Goal: Download file/media

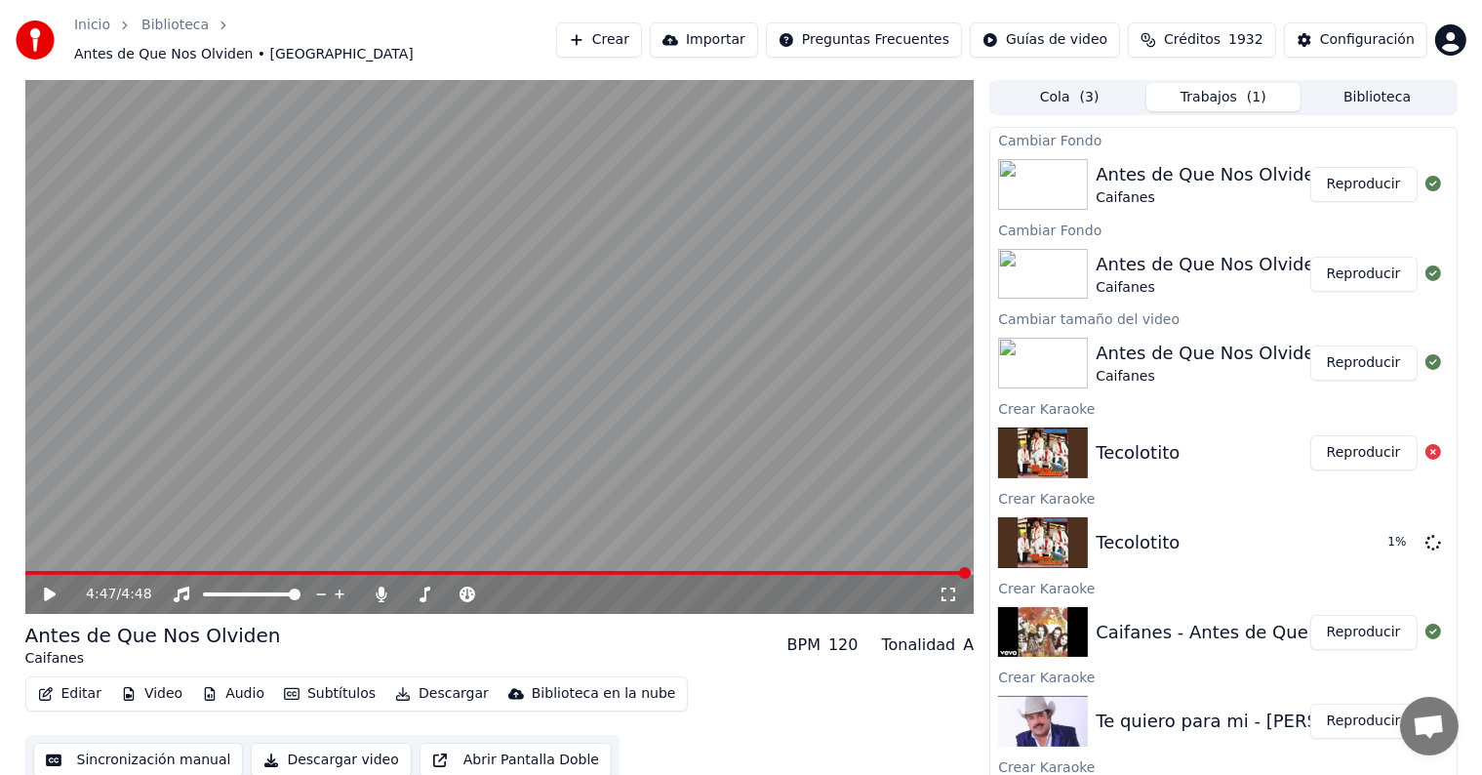
click at [47, 587] on icon at bounding box center [50, 594] width 12 height 14
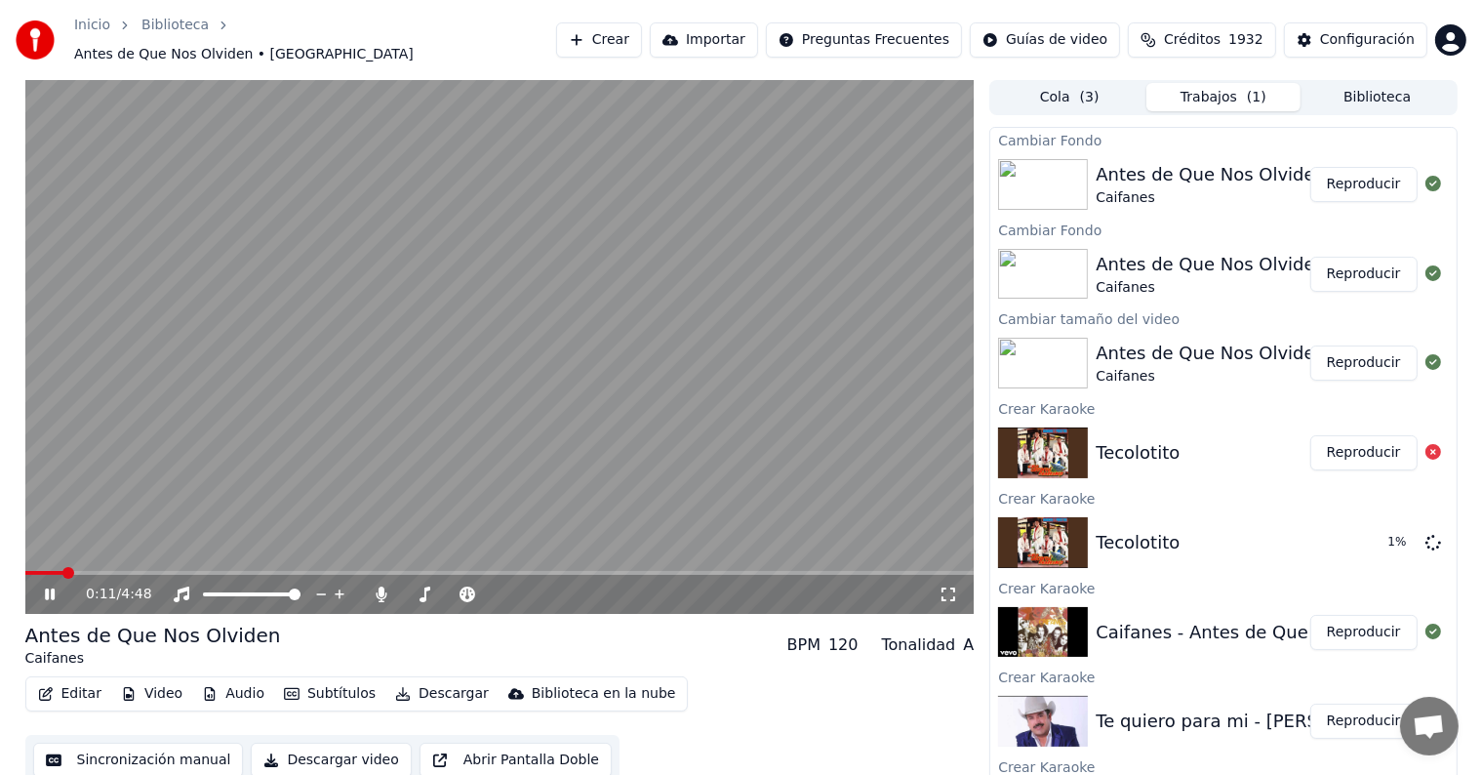
click at [0, 429] on div "0:11 / 4:48 Antes de Que Nos Olviden Caifanes BPM 120 Tonalidad A Editar Video …" at bounding box center [741, 432] width 1482 height 705
click at [1358, 167] on button "Reproducir" at bounding box center [1363, 184] width 107 height 35
click at [102, 562] on div "0:03 / 4:48" at bounding box center [499, 347] width 949 height 534
click at [103, 571] on span at bounding box center [499, 573] width 949 height 4
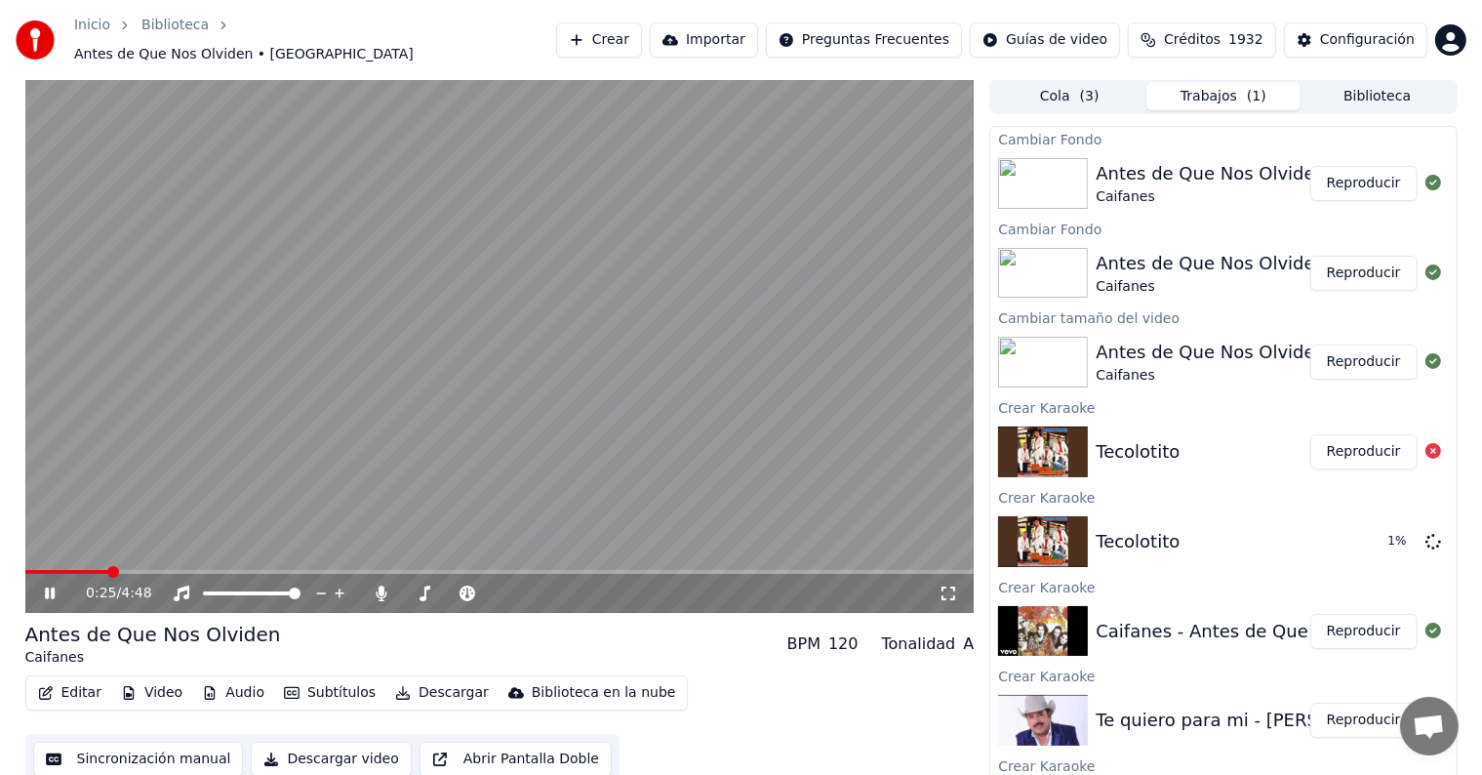
click at [170, 570] on span at bounding box center [499, 572] width 949 height 4
click at [50, 585] on icon at bounding box center [64, 593] width 46 height 16
click at [433, 679] on button "Descargar" at bounding box center [441, 692] width 109 height 27
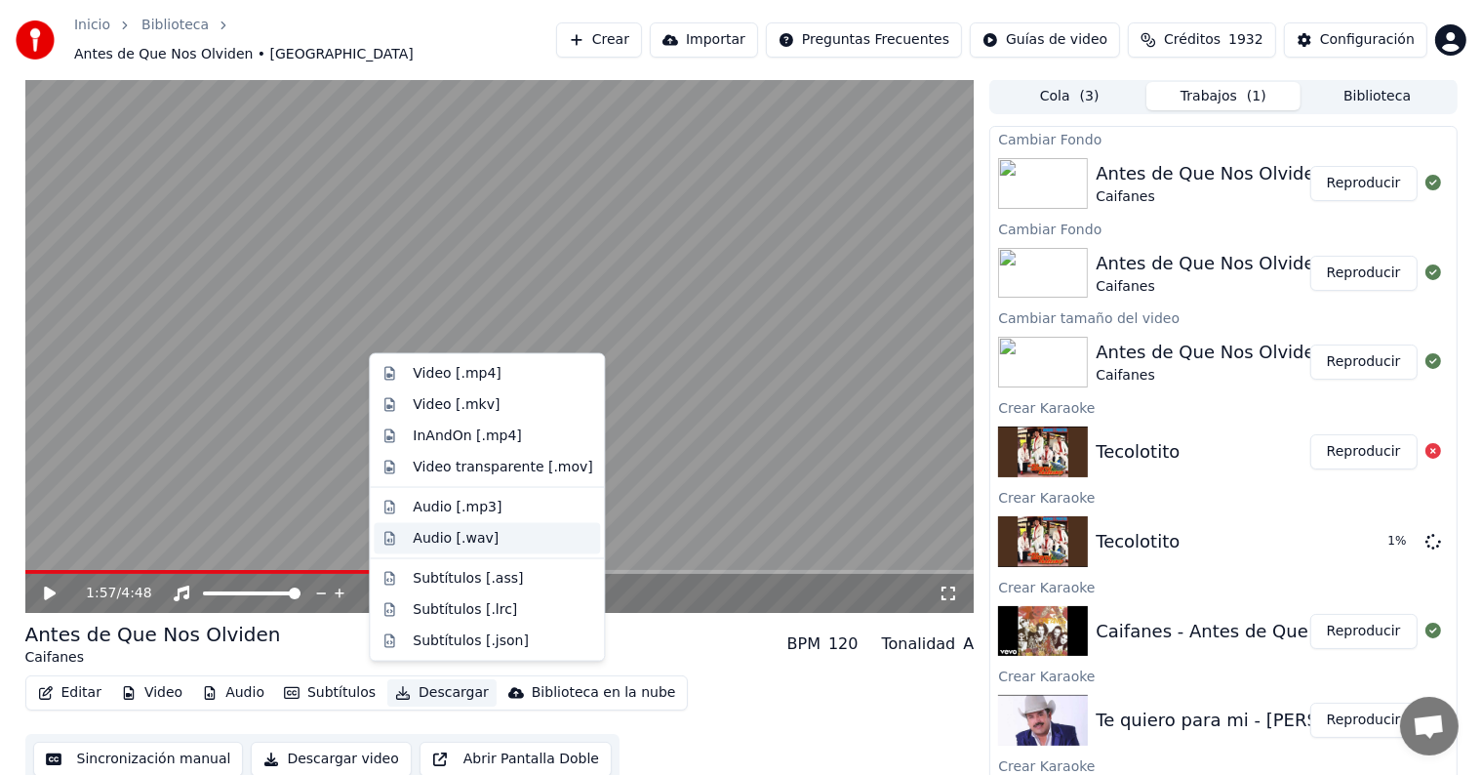
click at [477, 530] on div "Audio [.wav]" at bounding box center [456, 539] width 86 height 20
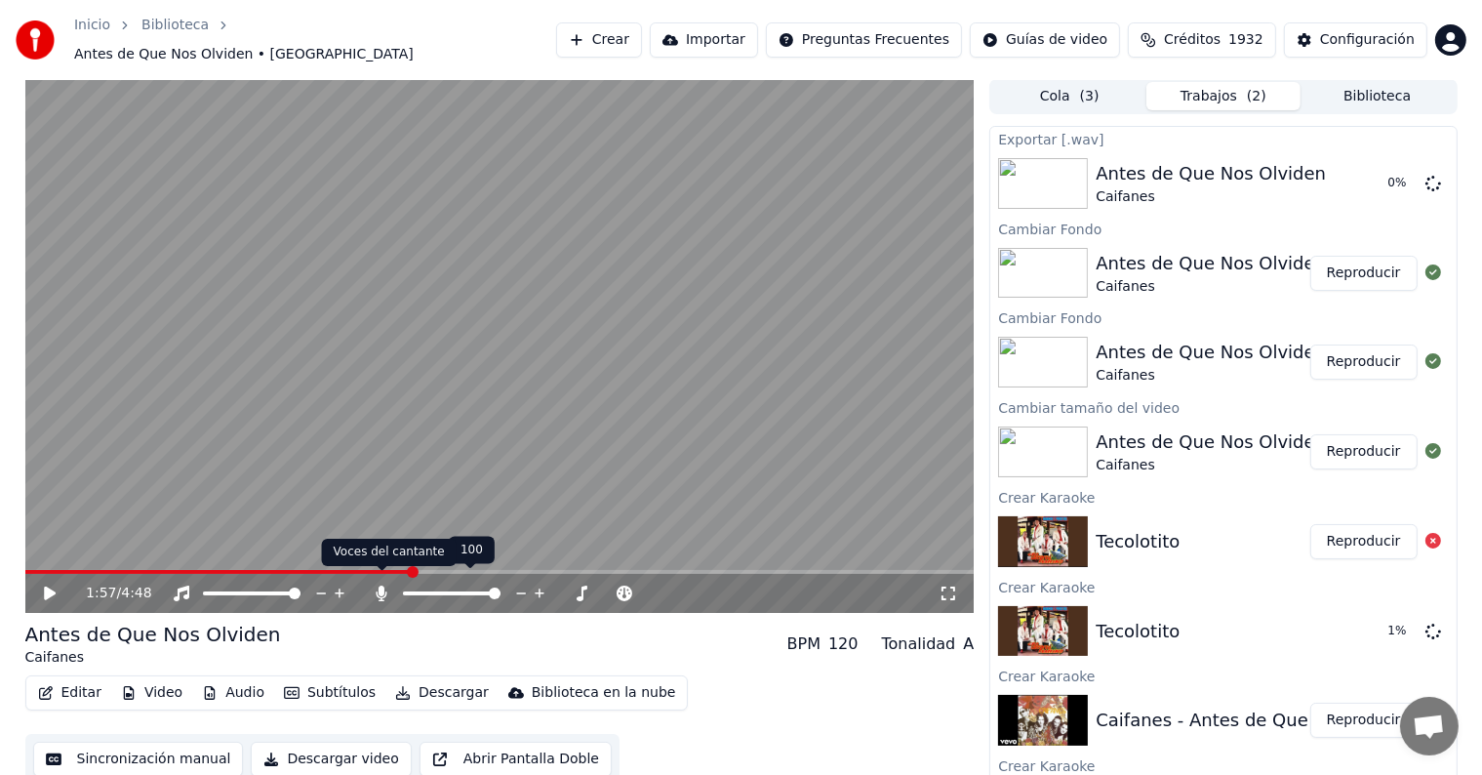
click at [375, 585] on icon at bounding box center [382, 593] width 20 height 16
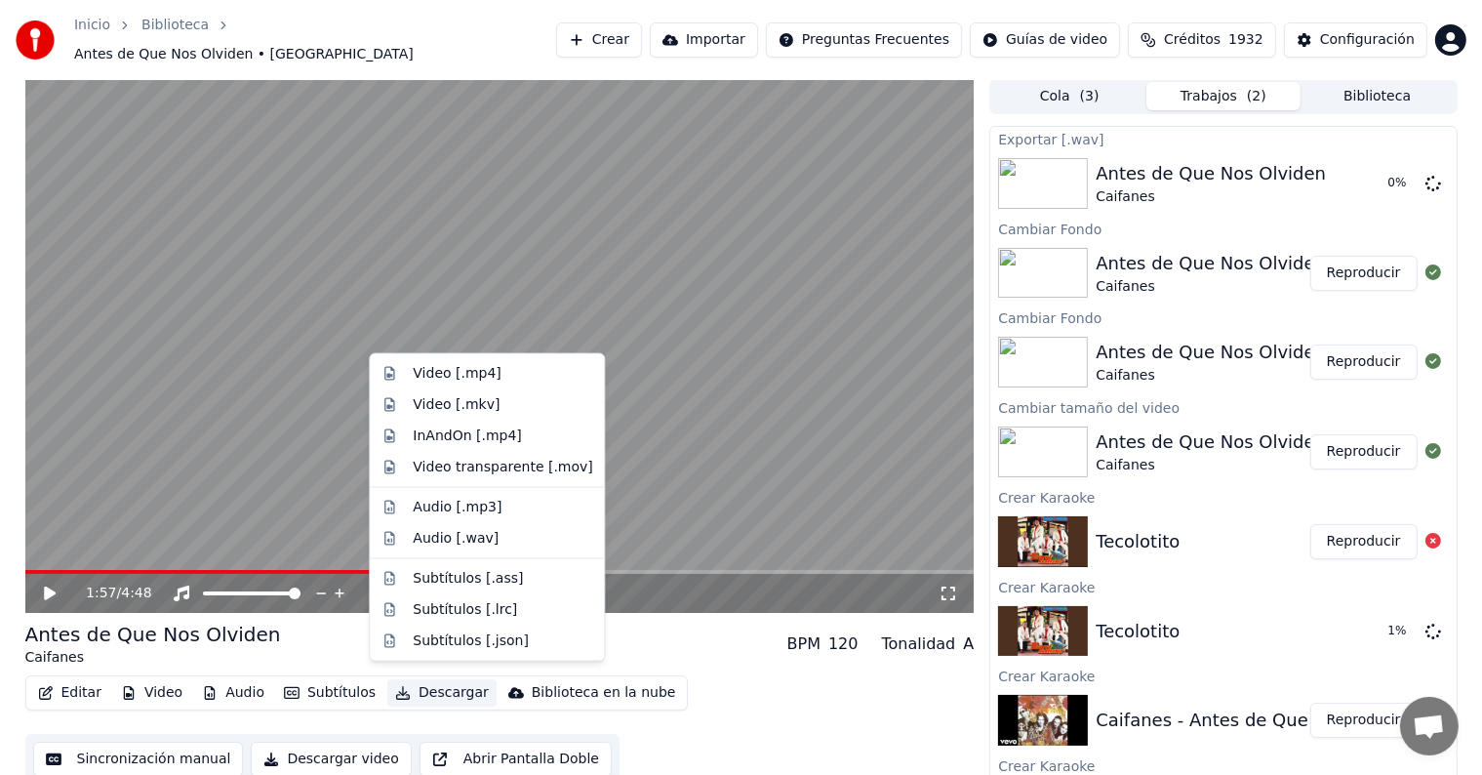
click at [431, 679] on button "Descargar" at bounding box center [441, 692] width 109 height 27
click at [507, 376] on div "Video [.mp4]" at bounding box center [502, 374] width 179 height 20
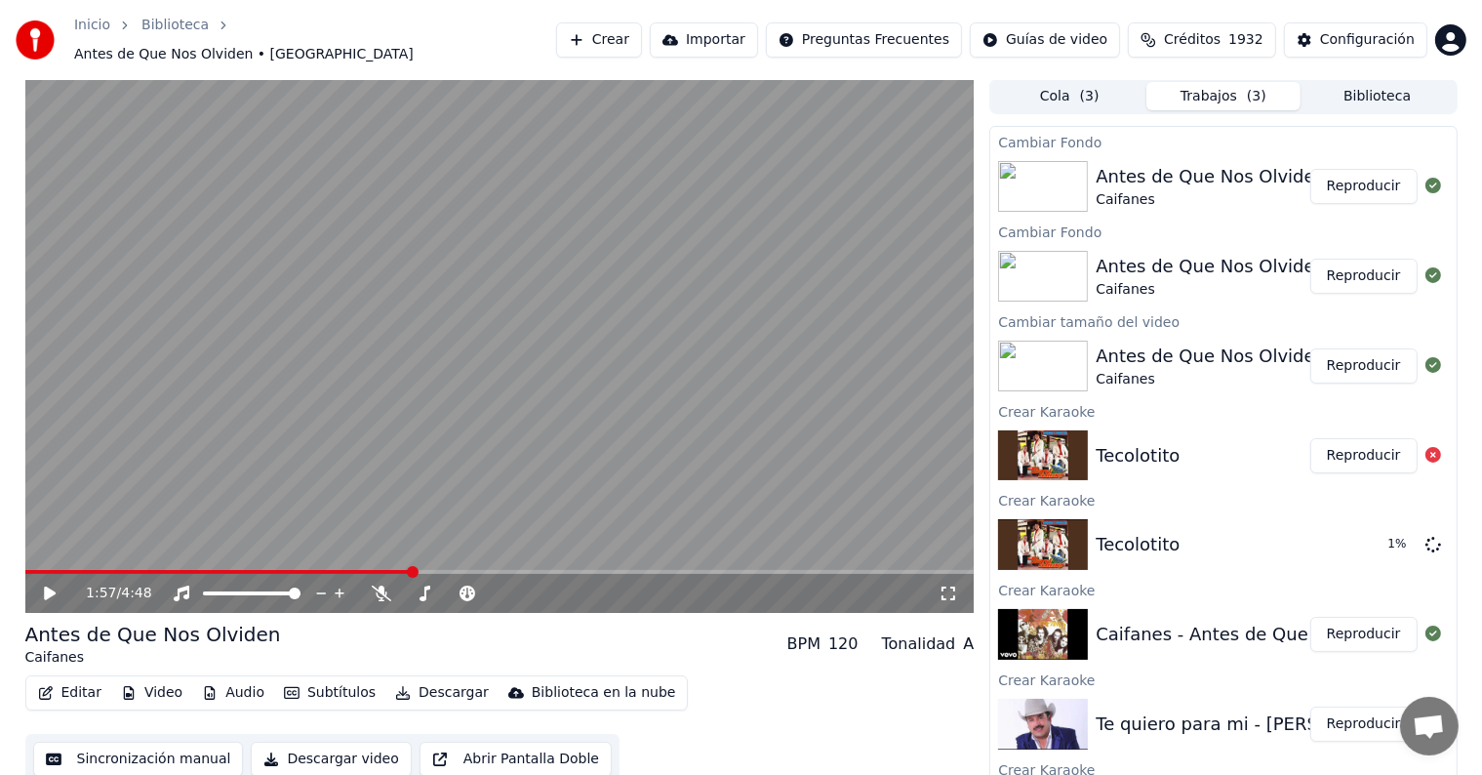
scroll to position [234, 0]
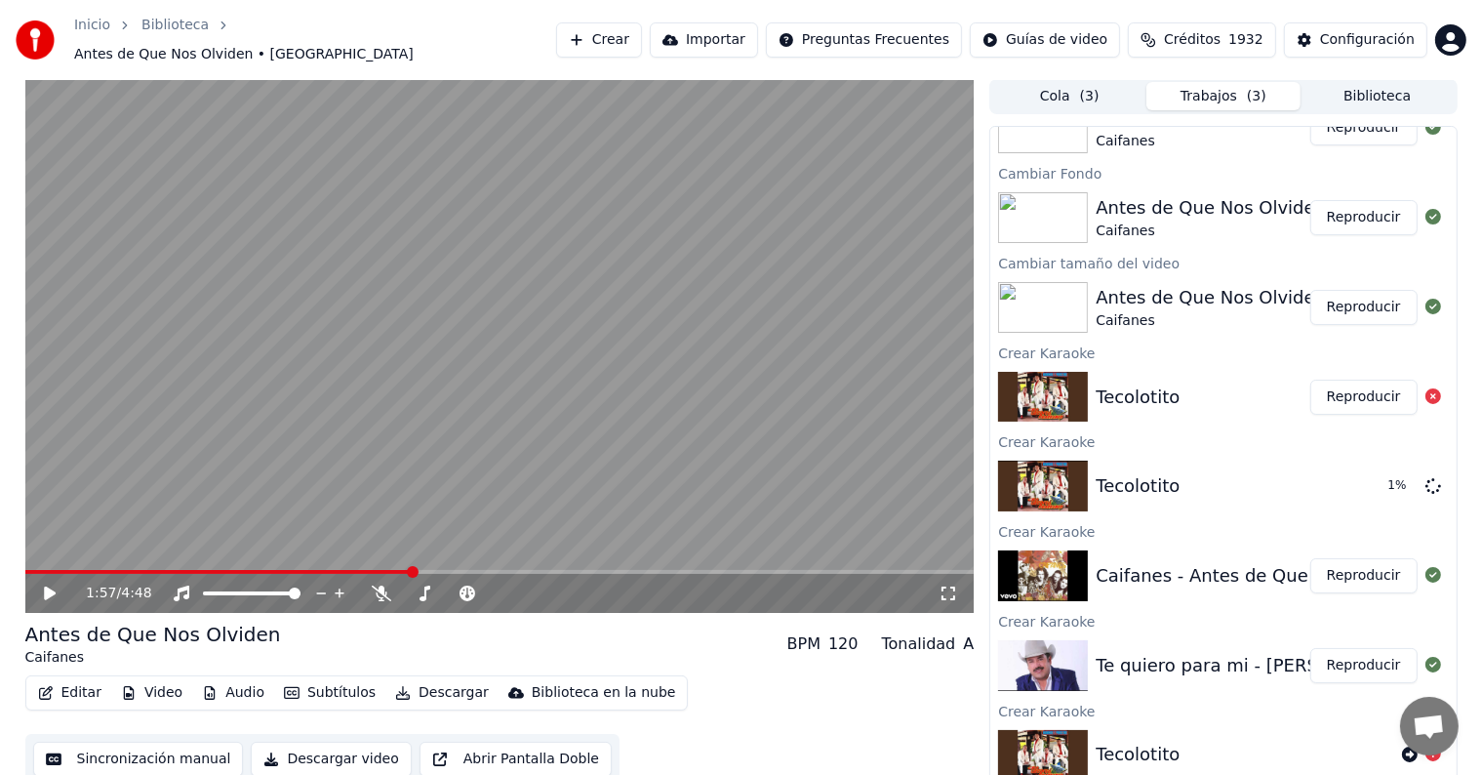
click at [1347, 384] on button "Reproducir" at bounding box center [1363, 396] width 107 height 35
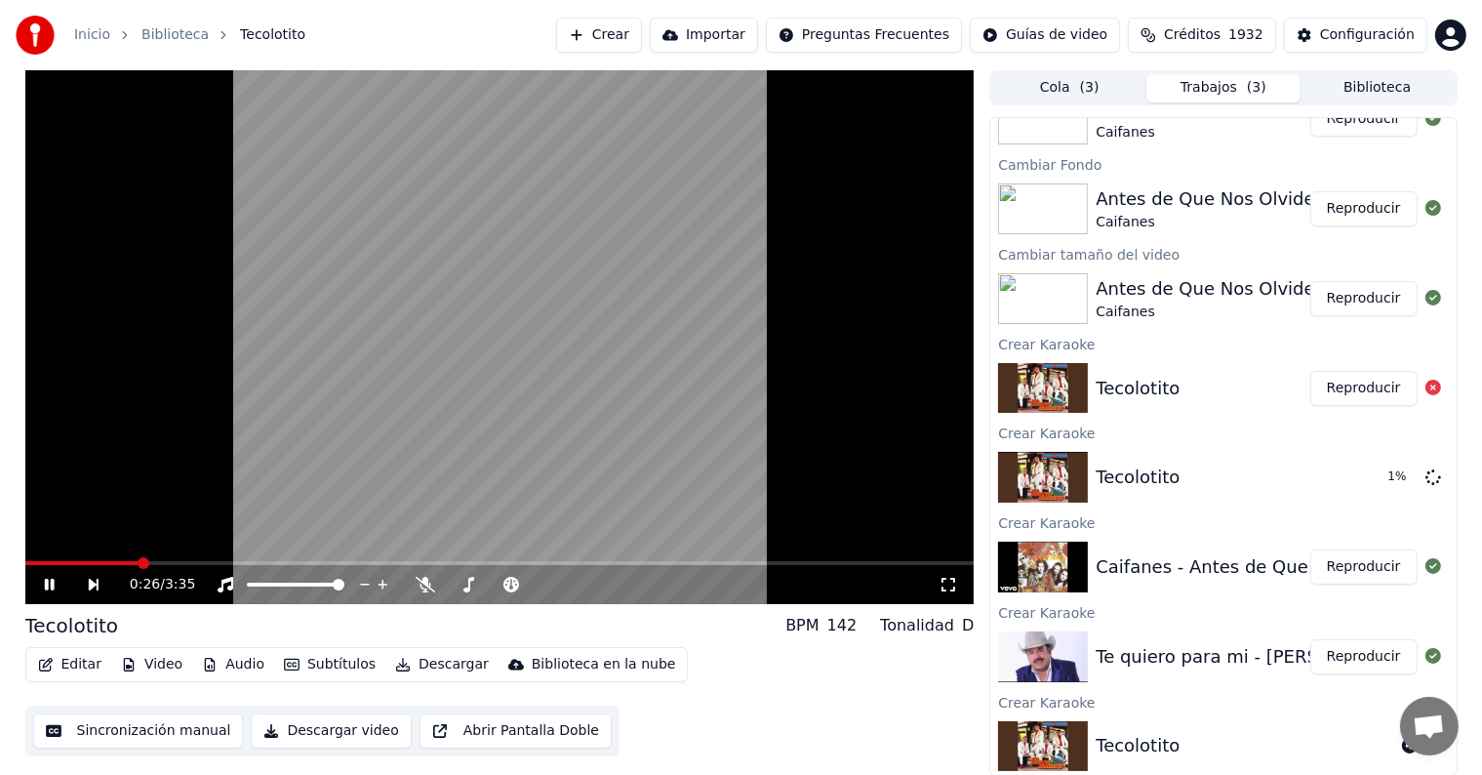
click at [138, 562] on span at bounding box center [499, 563] width 949 height 4
click at [51, 587] on icon at bounding box center [49, 584] width 10 height 12
click at [164, 668] on button "Video" at bounding box center [151, 664] width 77 height 27
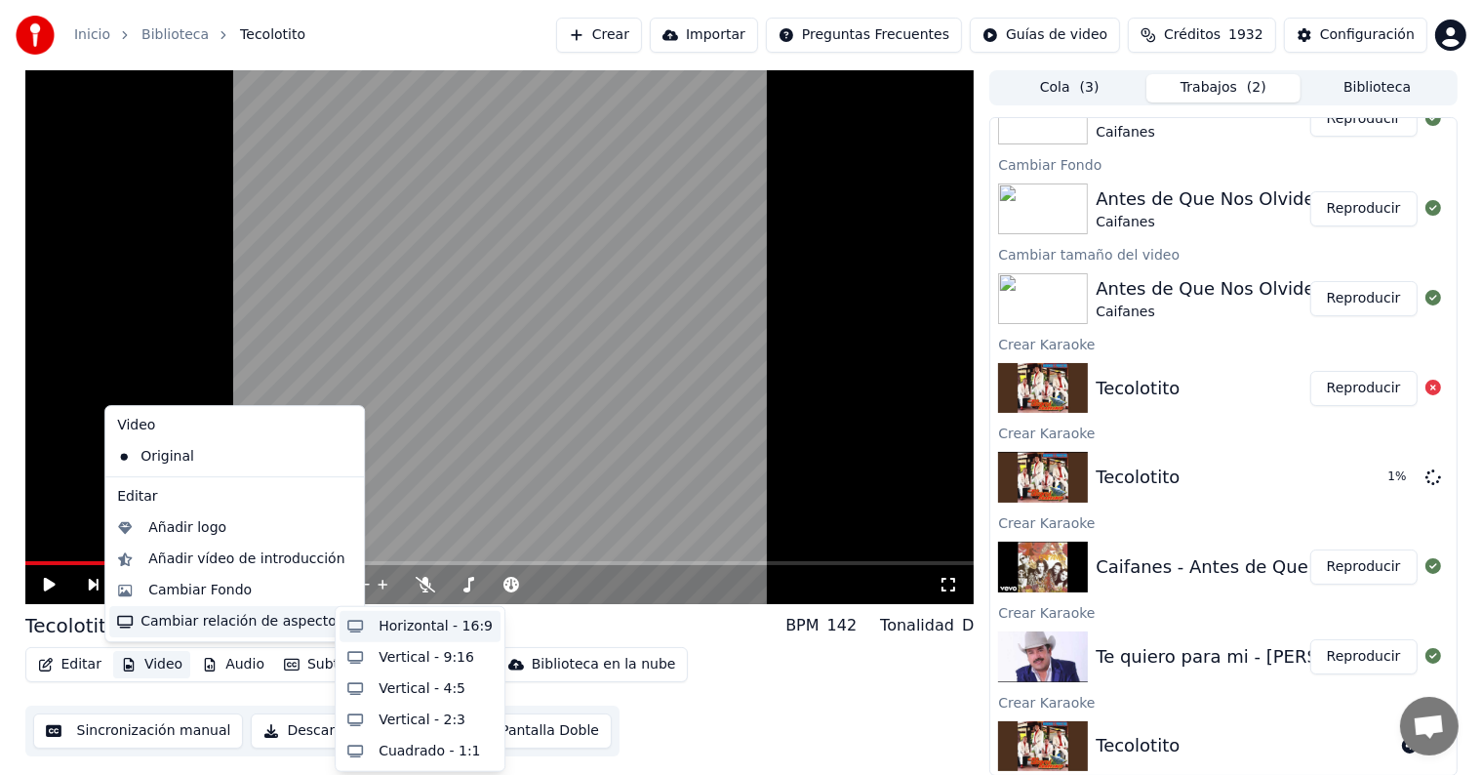
click at [367, 631] on div "Horizontal - 16:9" at bounding box center [419, 626] width 161 height 31
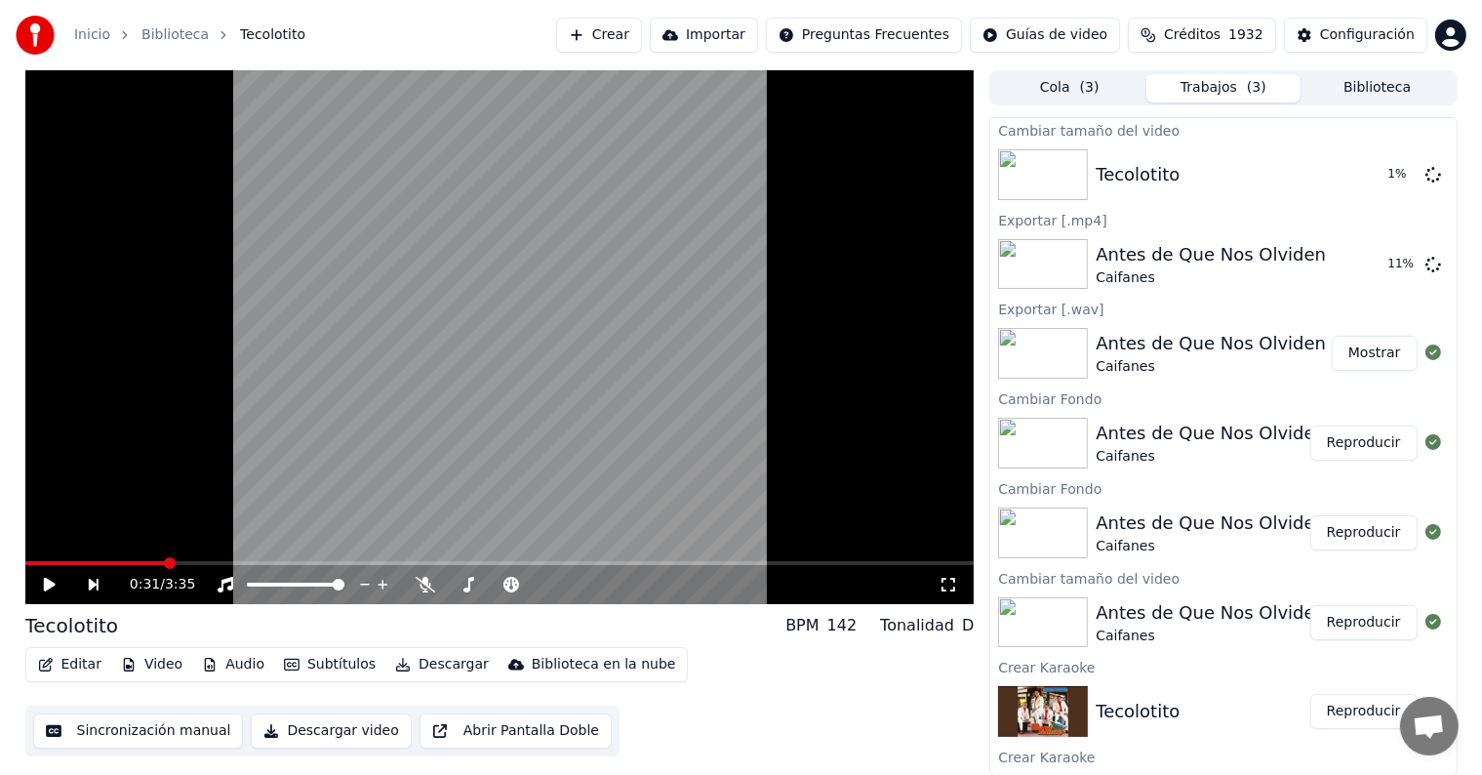
click at [297, 666] on button "Subtítulos" at bounding box center [329, 664] width 107 height 27
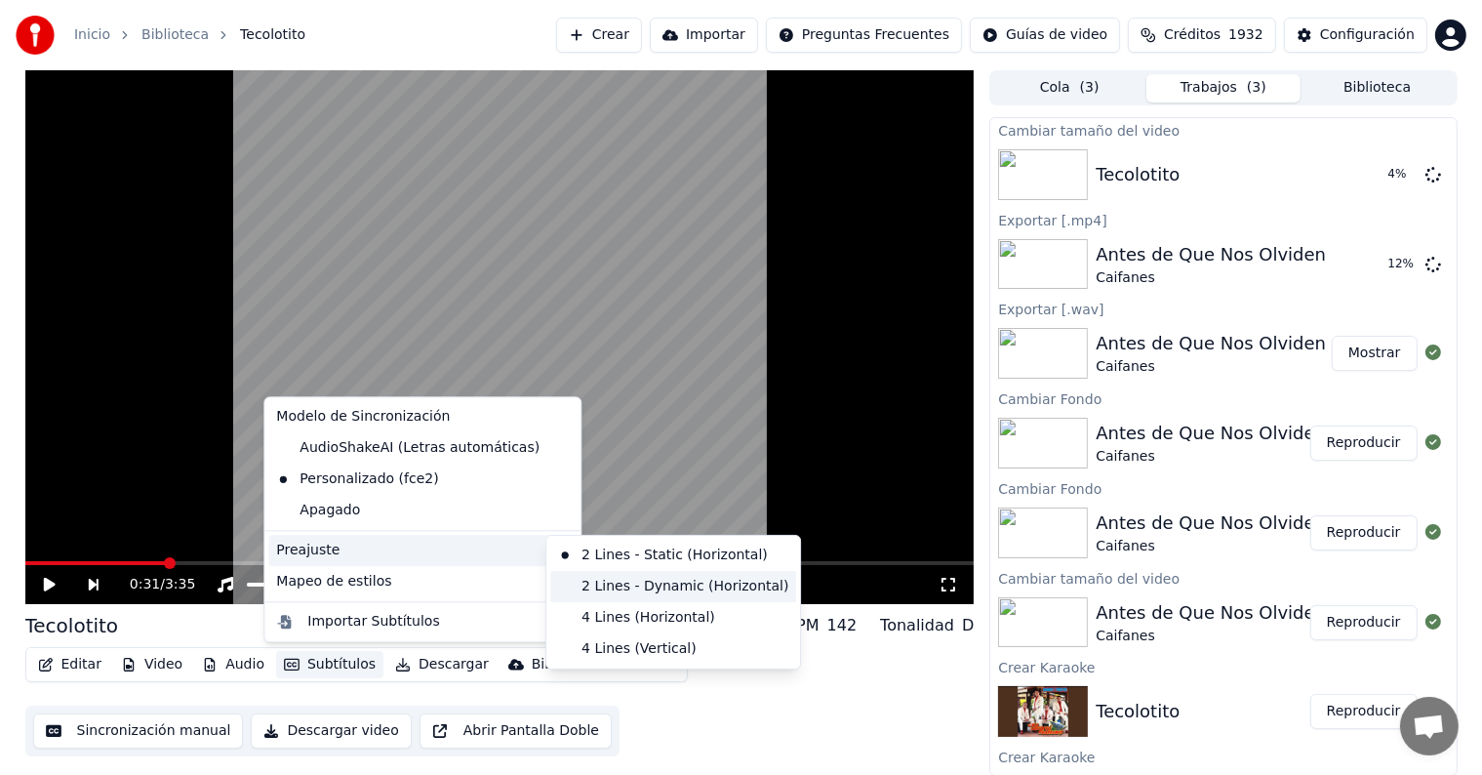
click at [617, 581] on div "2 Lines - Dynamic (Horizontal)" at bounding box center [673, 586] width 246 height 31
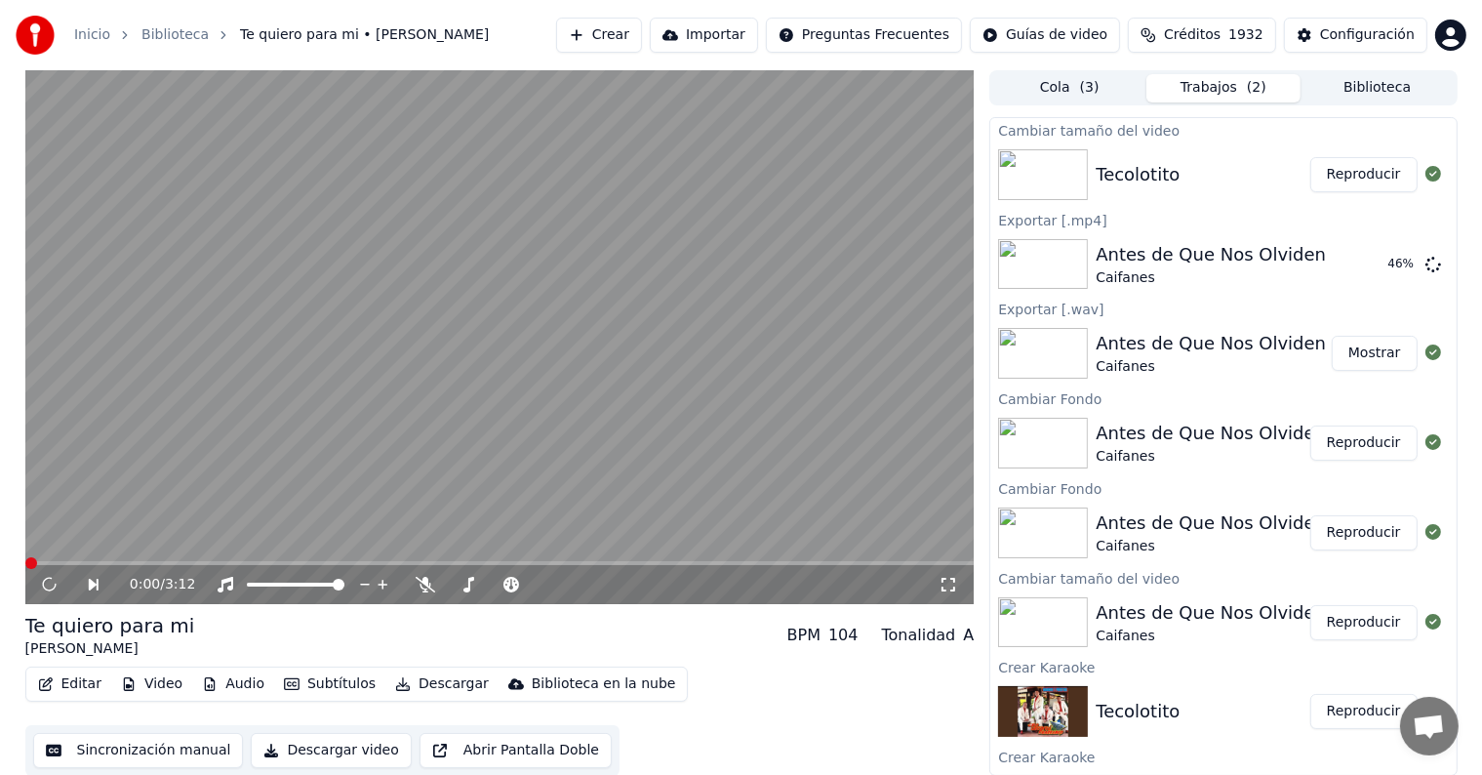
click at [617, 581] on div "0:00 / 3:12" at bounding box center [535, 585] width 810 height 20
click at [1348, 179] on button "Reproducir" at bounding box center [1363, 174] width 107 height 35
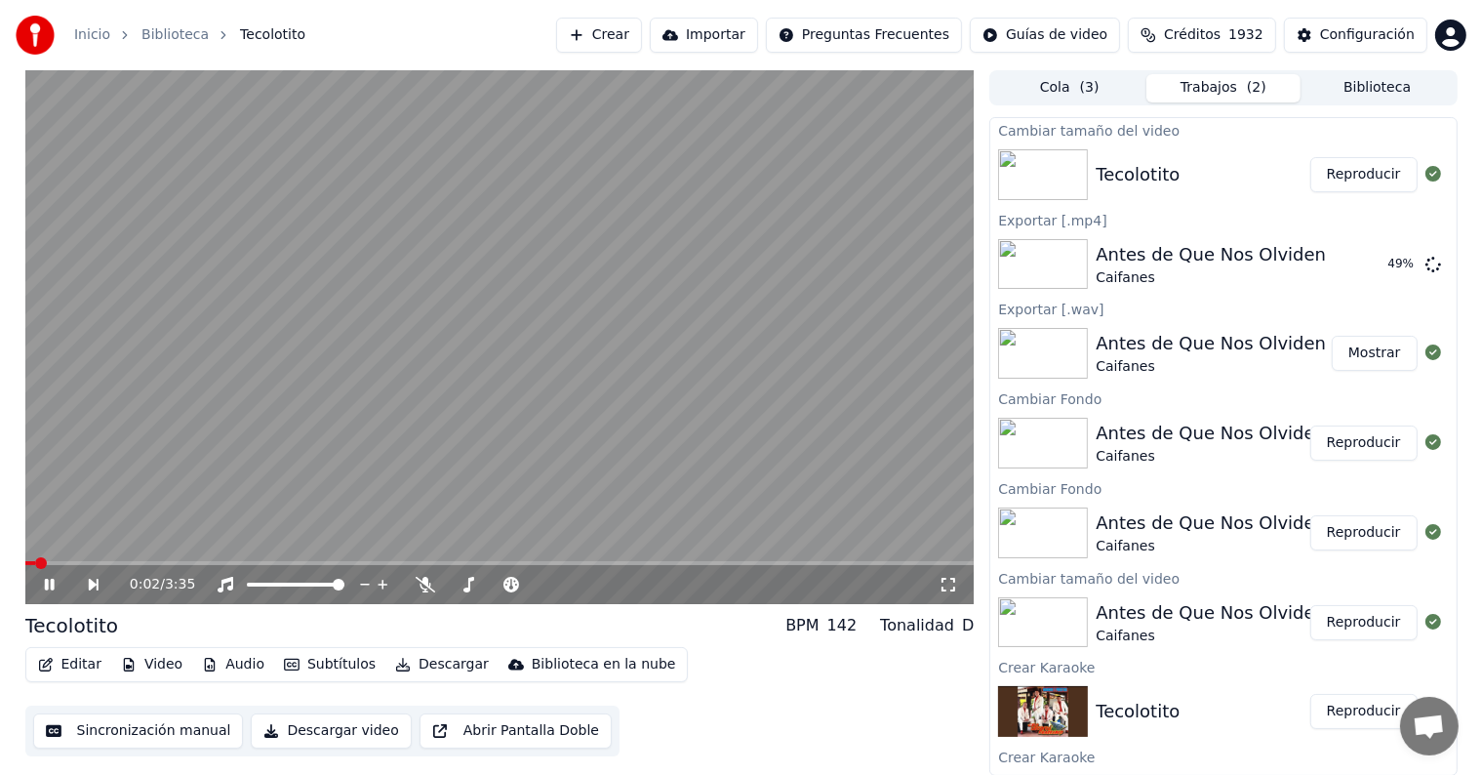
click at [1338, 170] on button "Reproducir" at bounding box center [1363, 174] width 107 height 35
click at [164, 671] on button "Video" at bounding box center [151, 664] width 77 height 27
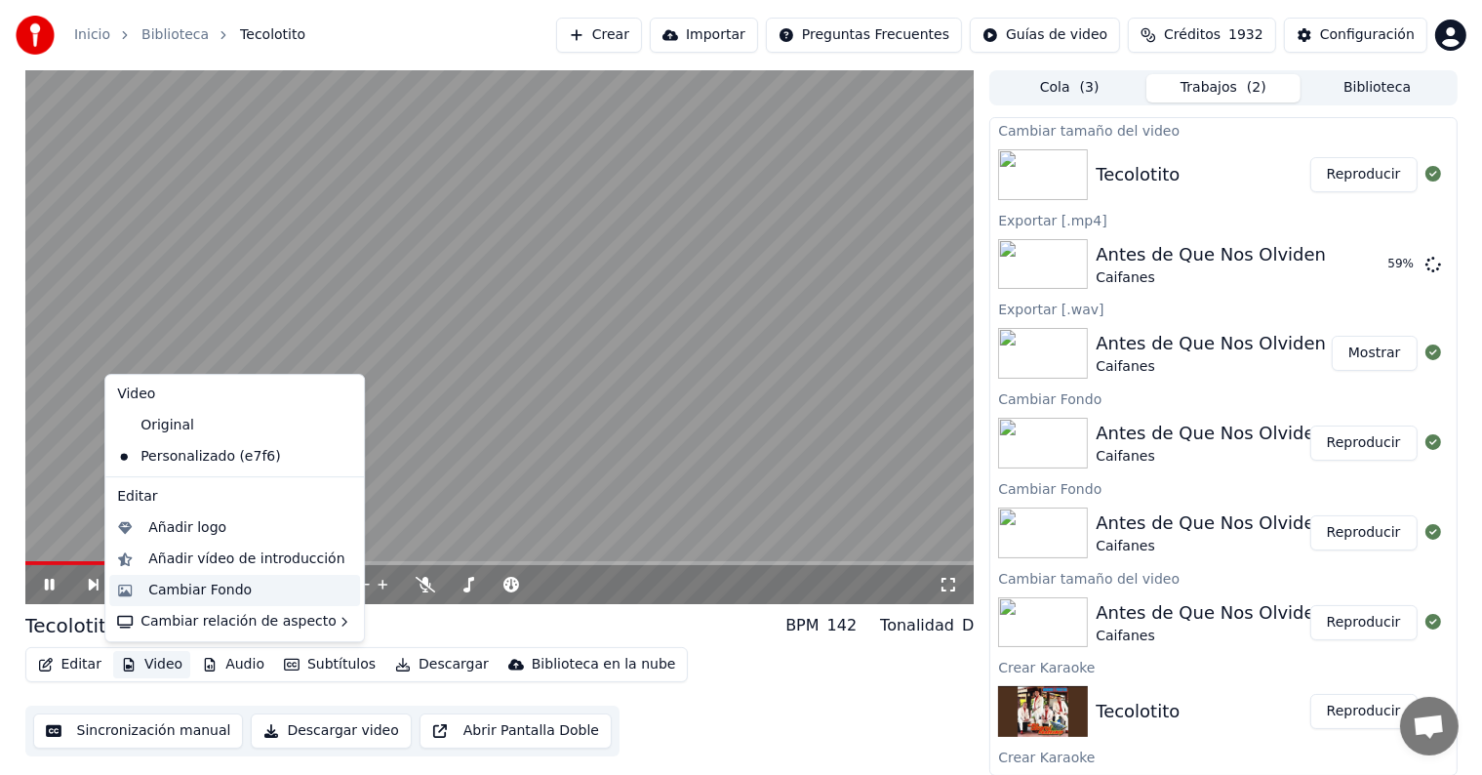
click at [264, 592] on div "Cambiar Fondo" at bounding box center [250, 590] width 204 height 20
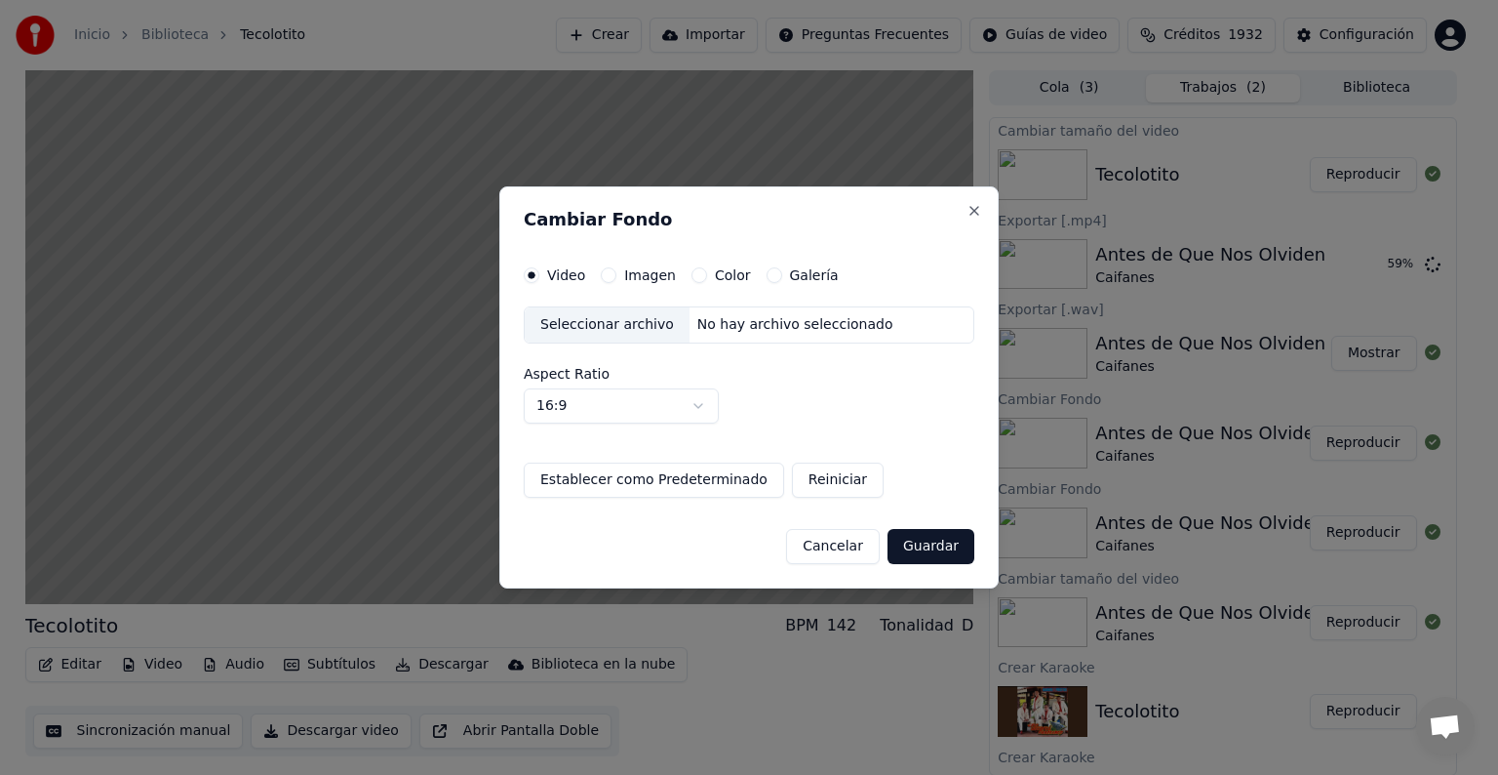
click at [772, 275] on button "Galería" at bounding box center [775, 275] width 16 height 16
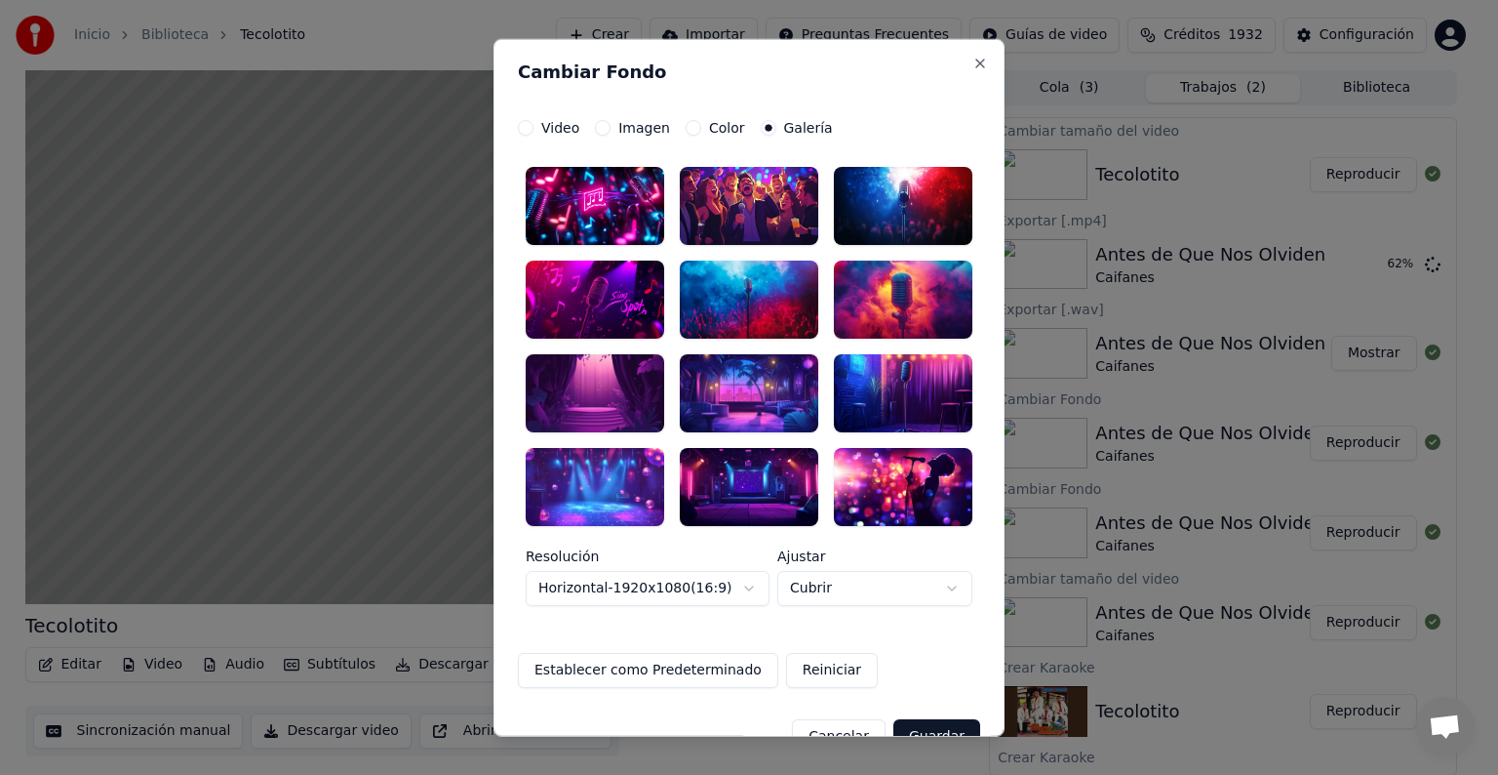
click at [612, 193] on div at bounding box center [595, 206] width 139 height 78
click at [943, 730] on button "Guardar" at bounding box center [937, 735] width 87 height 35
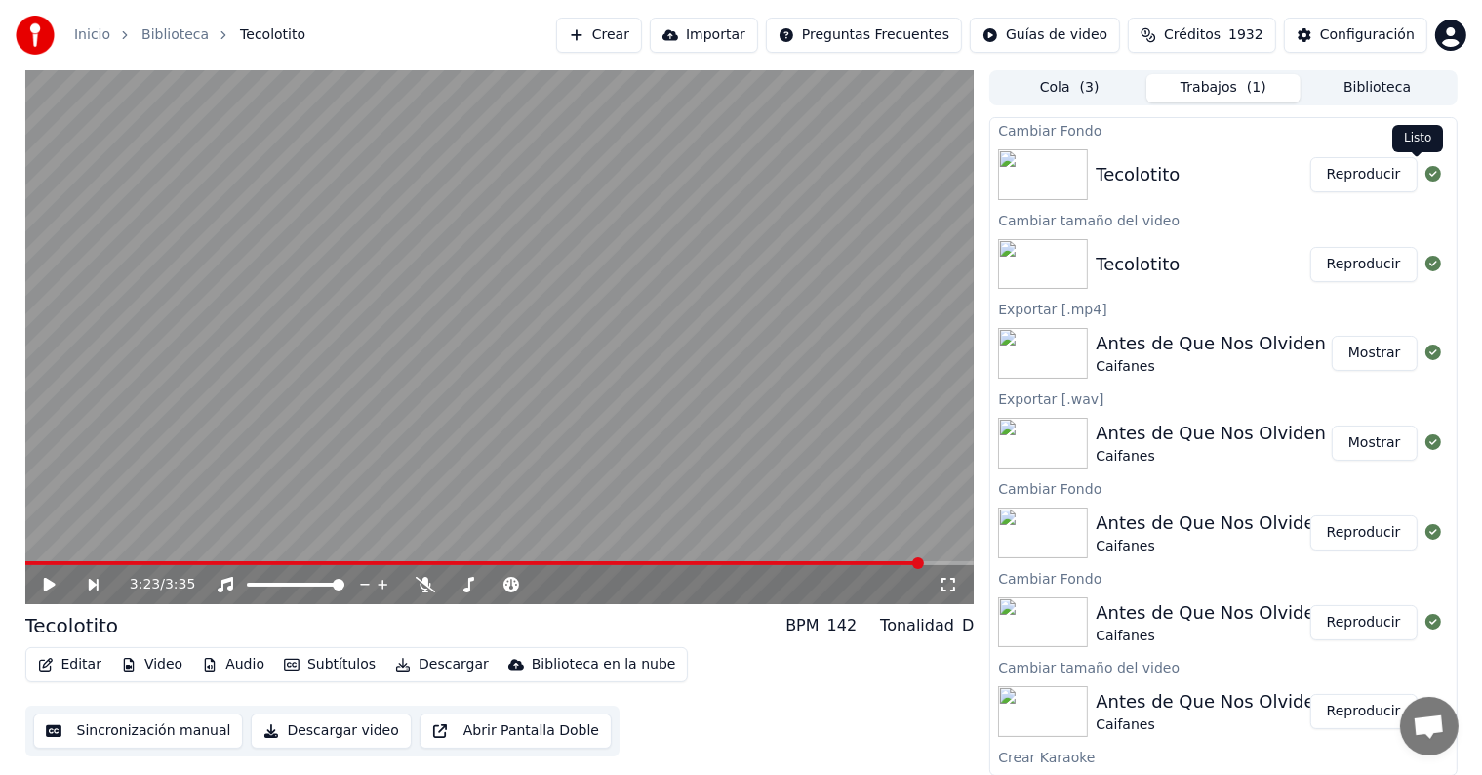
click at [1356, 168] on button "Reproducir" at bounding box center [1363, 174] width 107 height 35
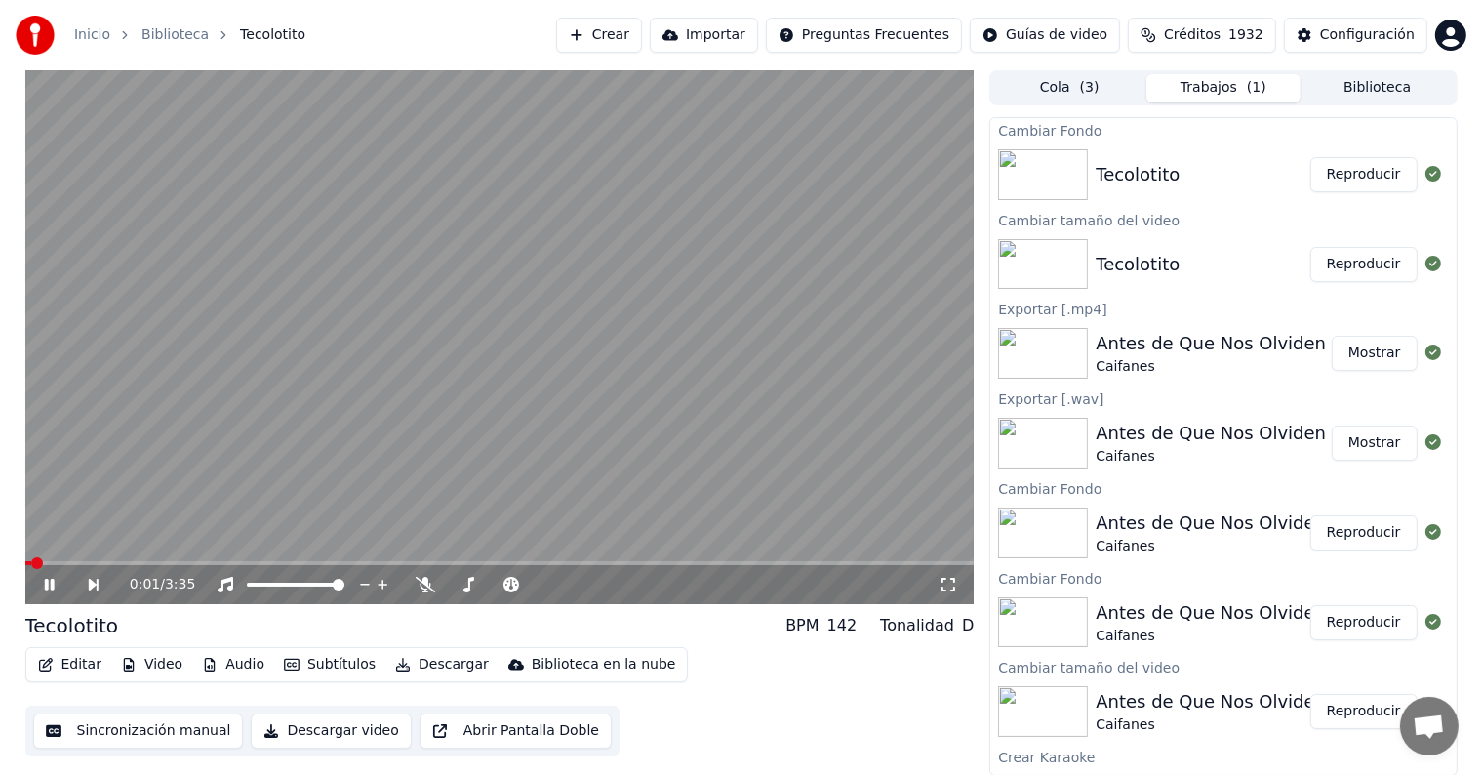
click at [111, 561] on span at bounding box center [499, 563] width 949 height 4
click at [201, 562] on span at bounding box center [499, 563] width 949 height 4
click at [290, 564] on span at bounding box center [499, 563] width 949 height 4
click at [46, 584] on icon at bounding box center [49, 584] width 10 height 12
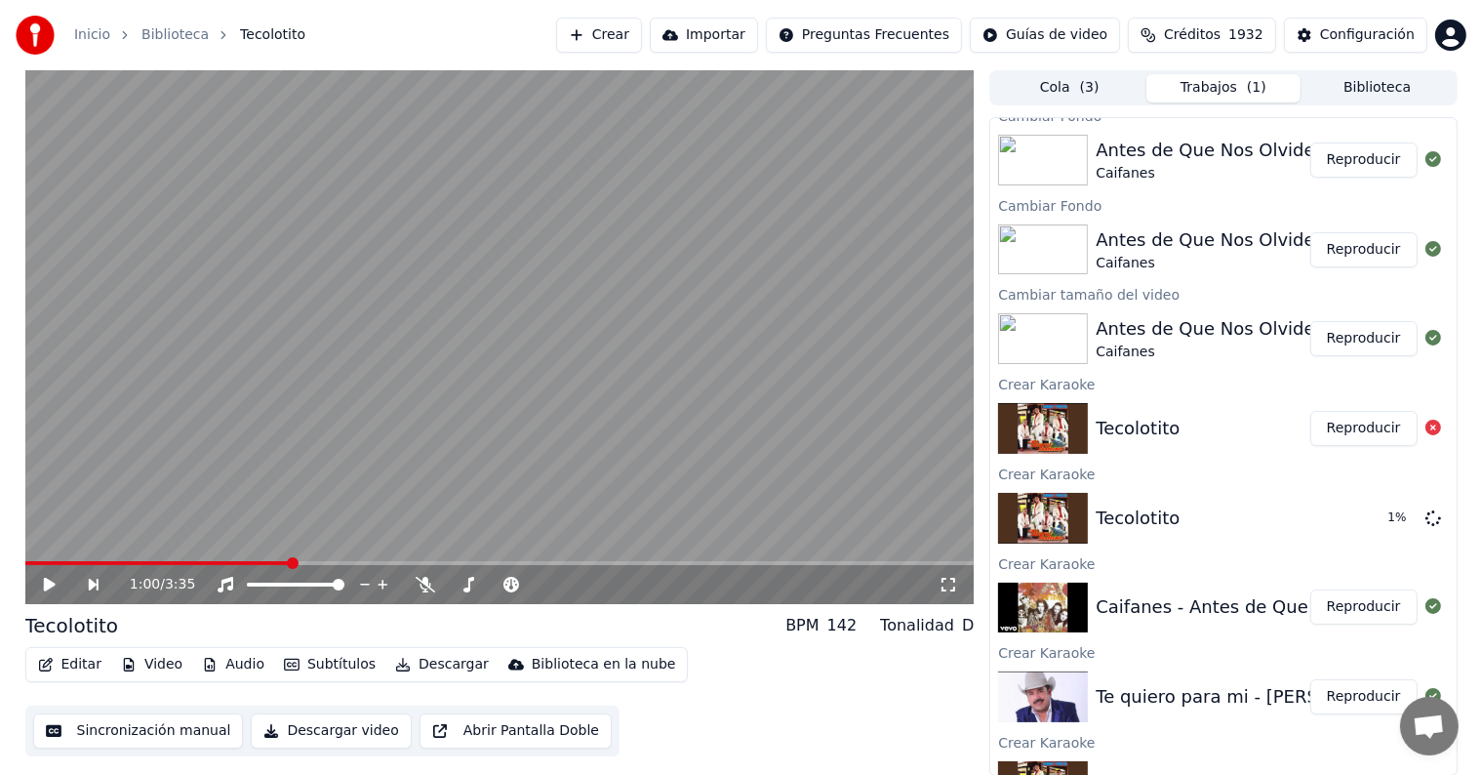
scroll to position [418, 0]
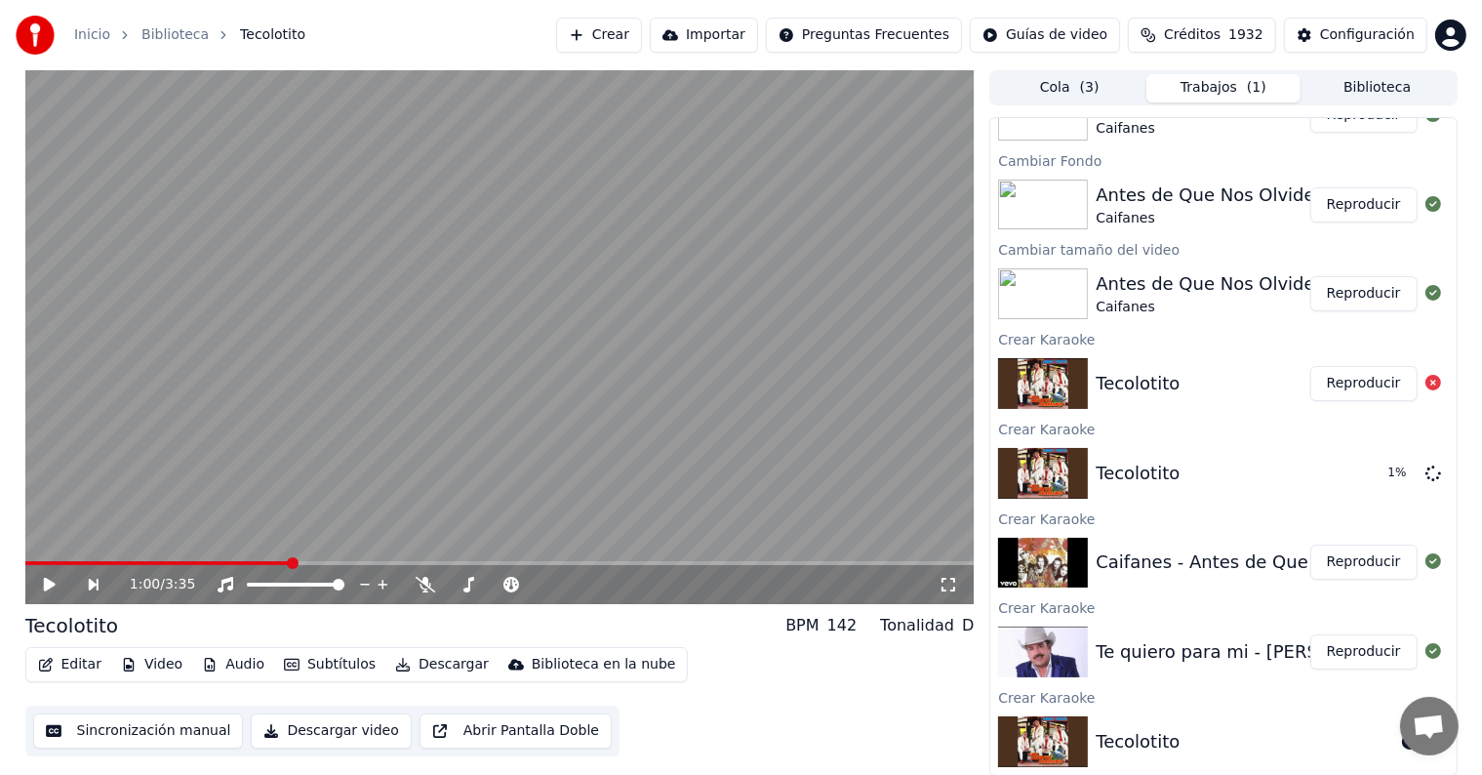
click at [1361, 659] on button "Reproducir" at bounding box center [1363, 651] width 107 height 35
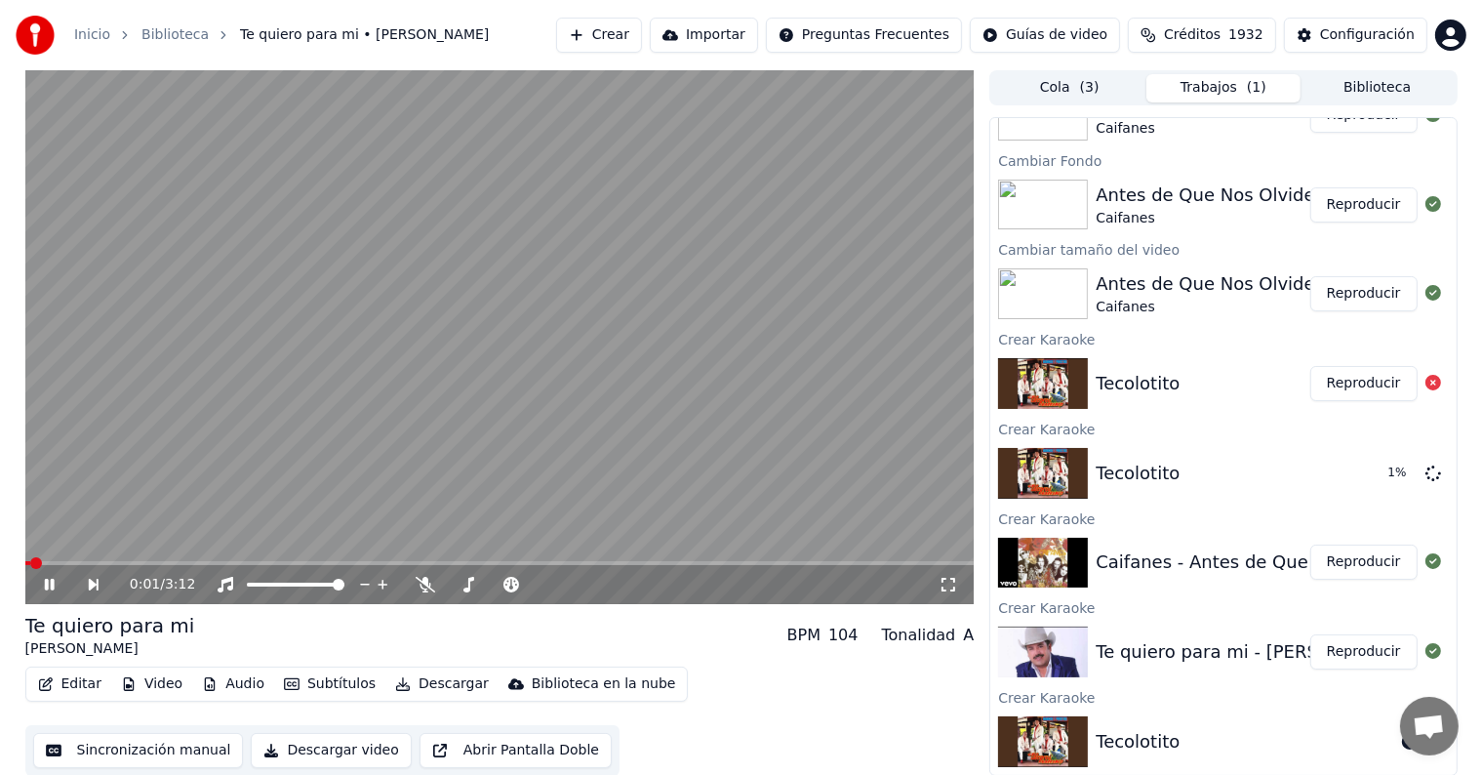
click at [166, 686] on button "Video" at bounding box center [151, 683] width 77 height 27
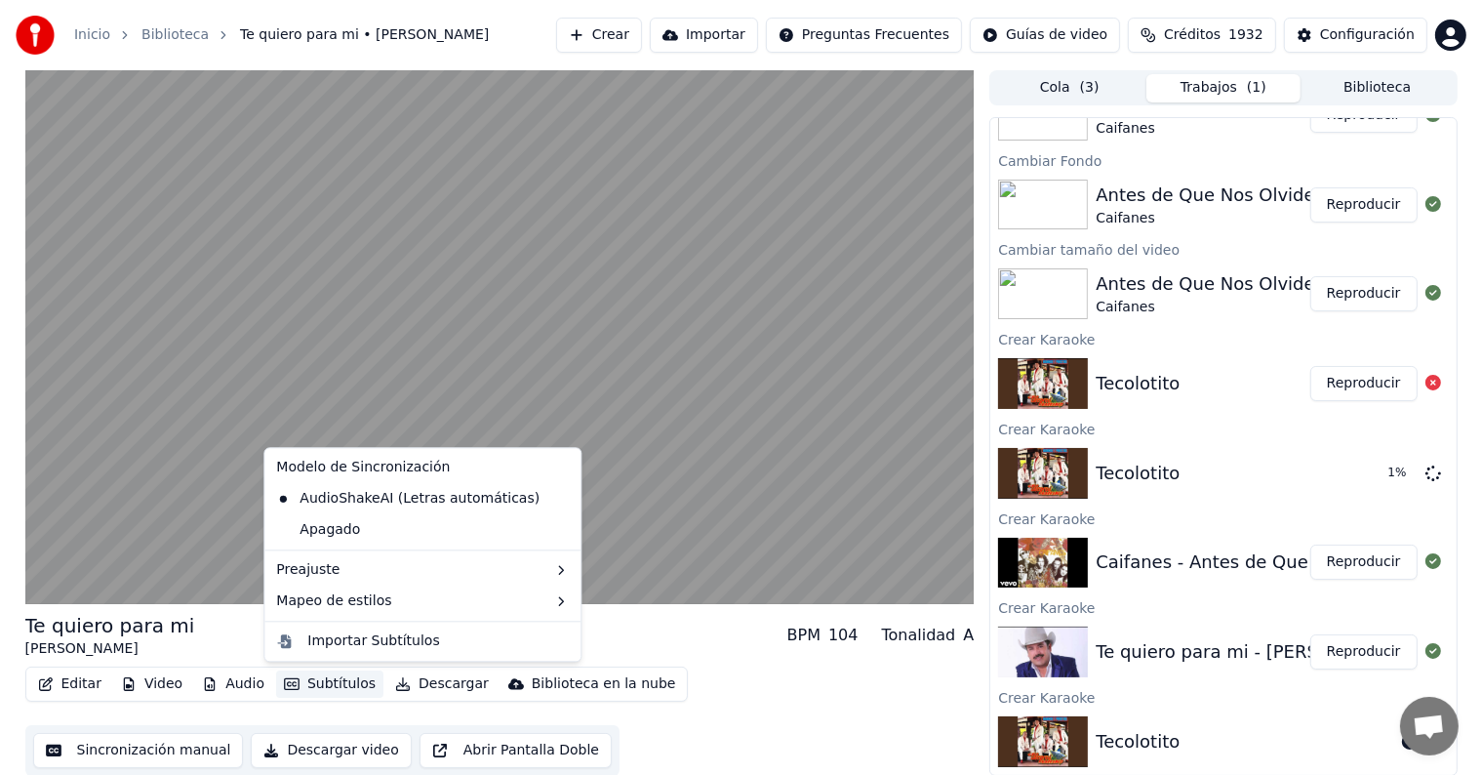
click at [589, 594] on div "2 Lines - Dynamic (Horizontal)" at bounding box center [667, 602] width 234 height 29
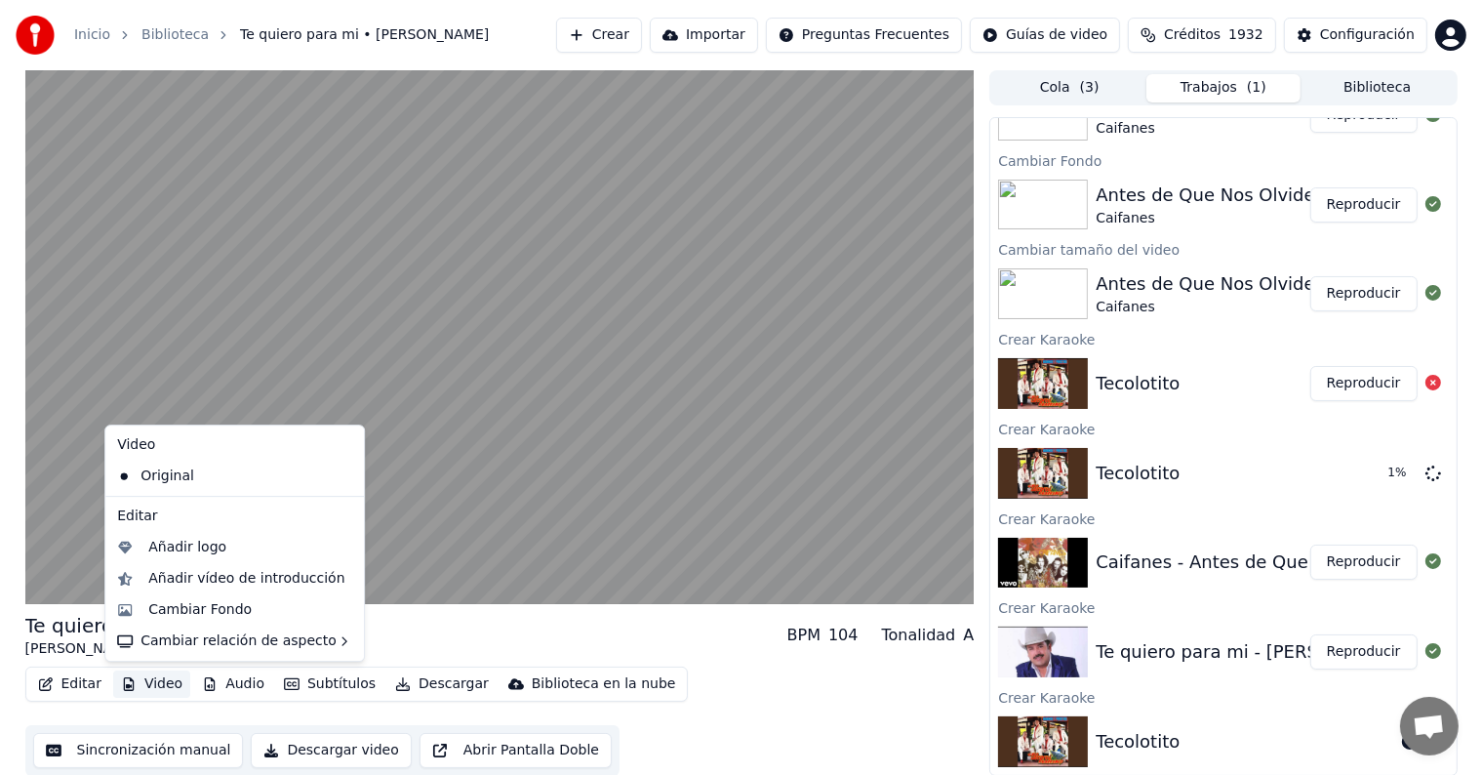
click at [160, 682] on button "Video" at bounding box center [151, 683] width 77 height 27
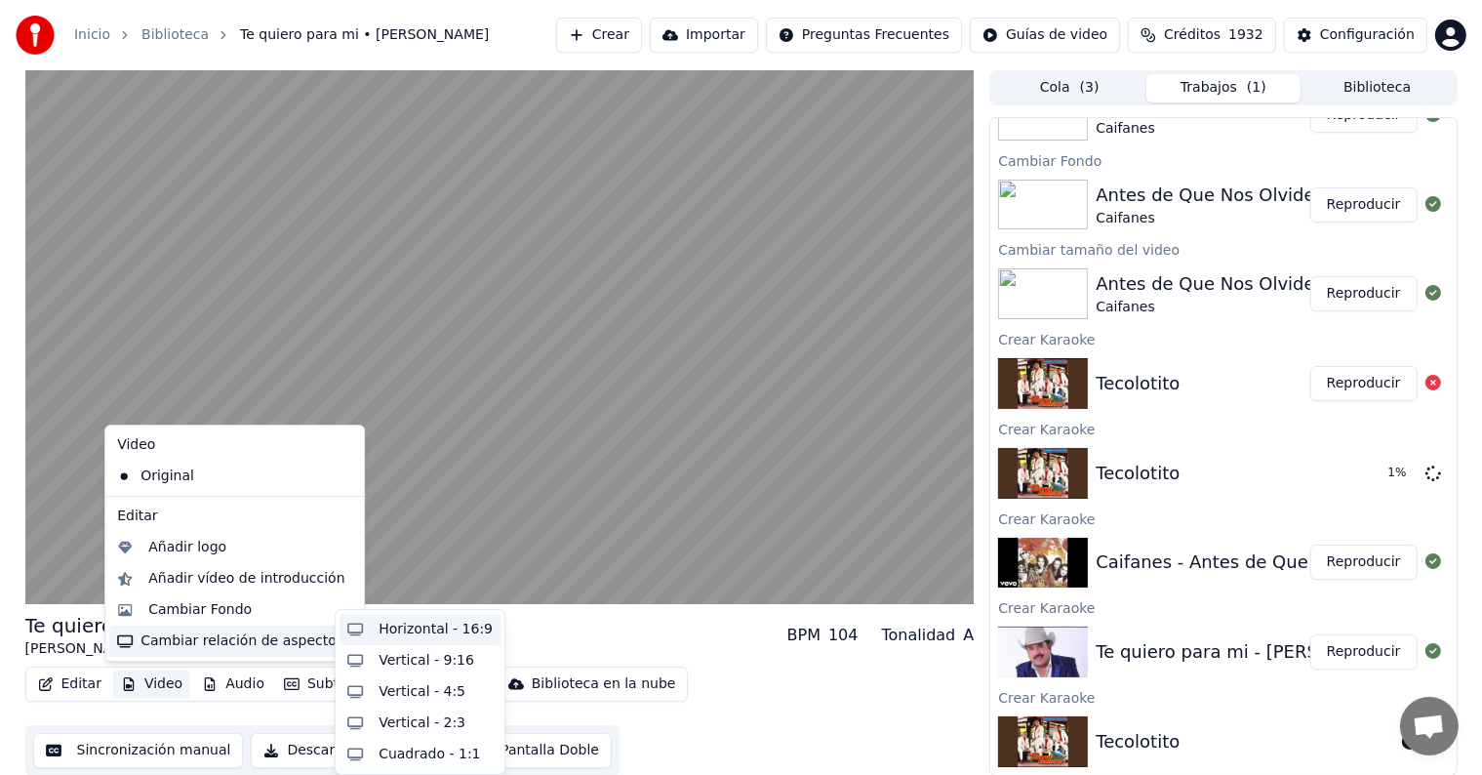
click at [377, 622] on div "Horizontal - 16:9" at bounding box center [419, 629] width 161 height 31
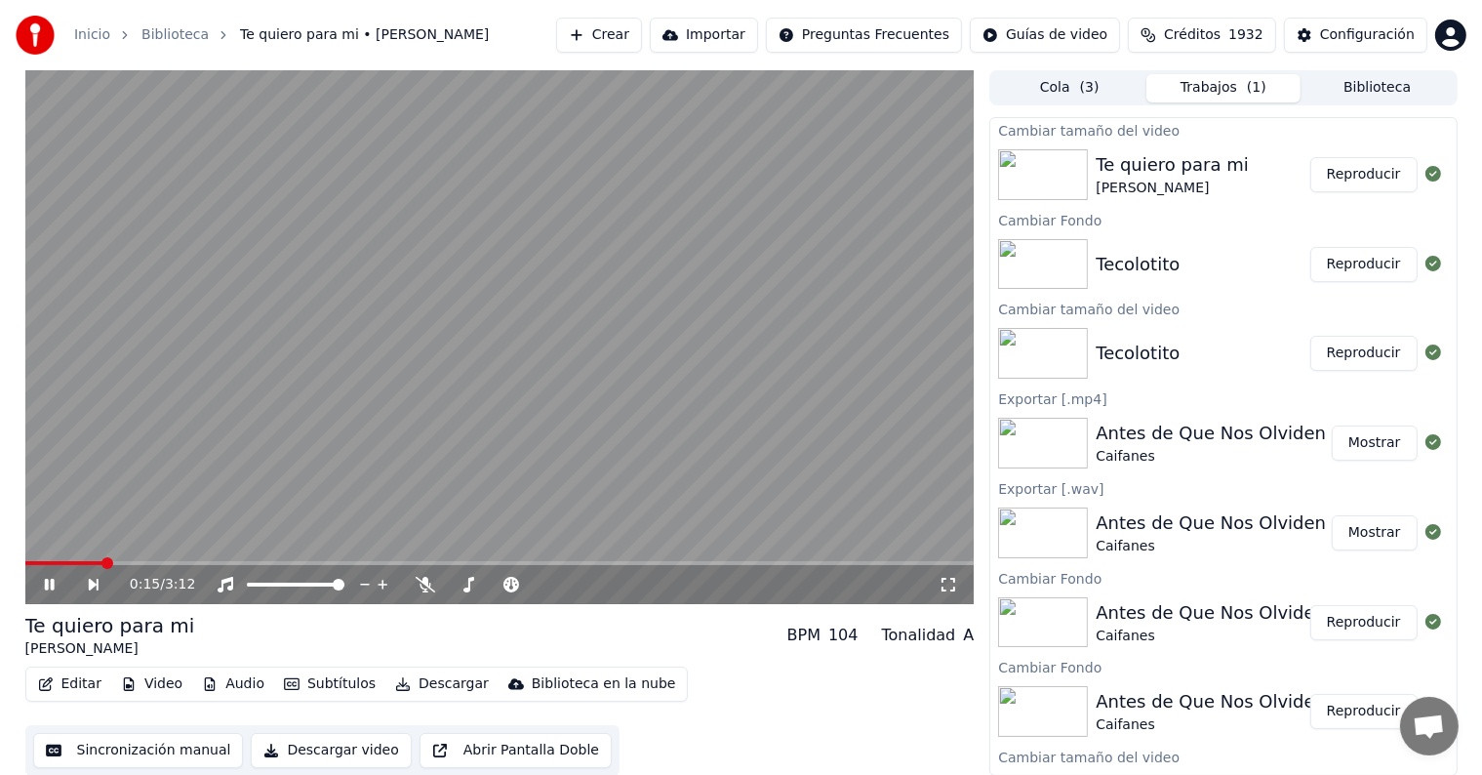
click at [0, 297] on div "0:15 / 3:12 Te quiero para mi [PERSON_NAME] BPM 104 Tonalidad A Editar Video Au…" at bounding box center [741, 422] width 1482 height 705
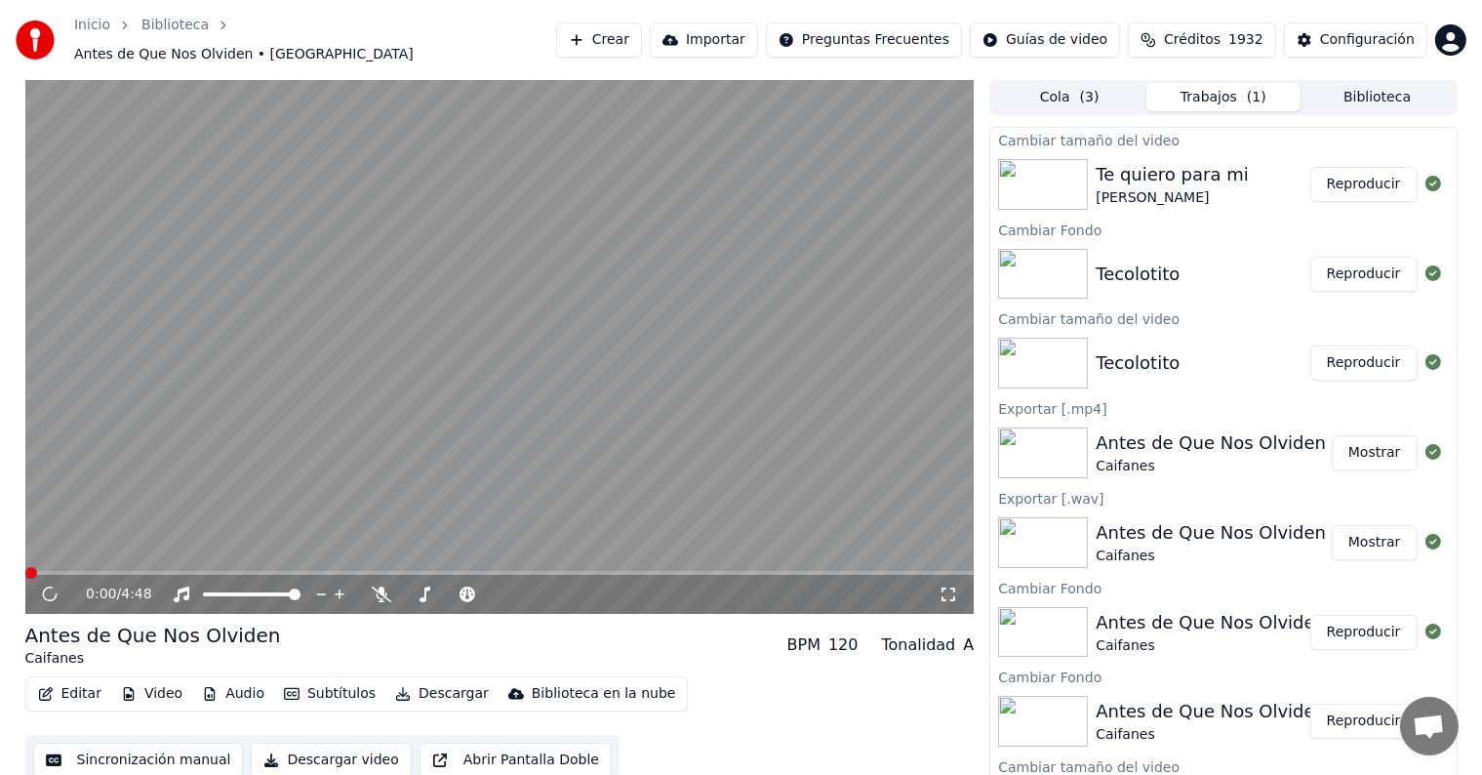
click at [1364, 168] on button "Reproducir" at bounding box center [1363, 184] width 107 height 35
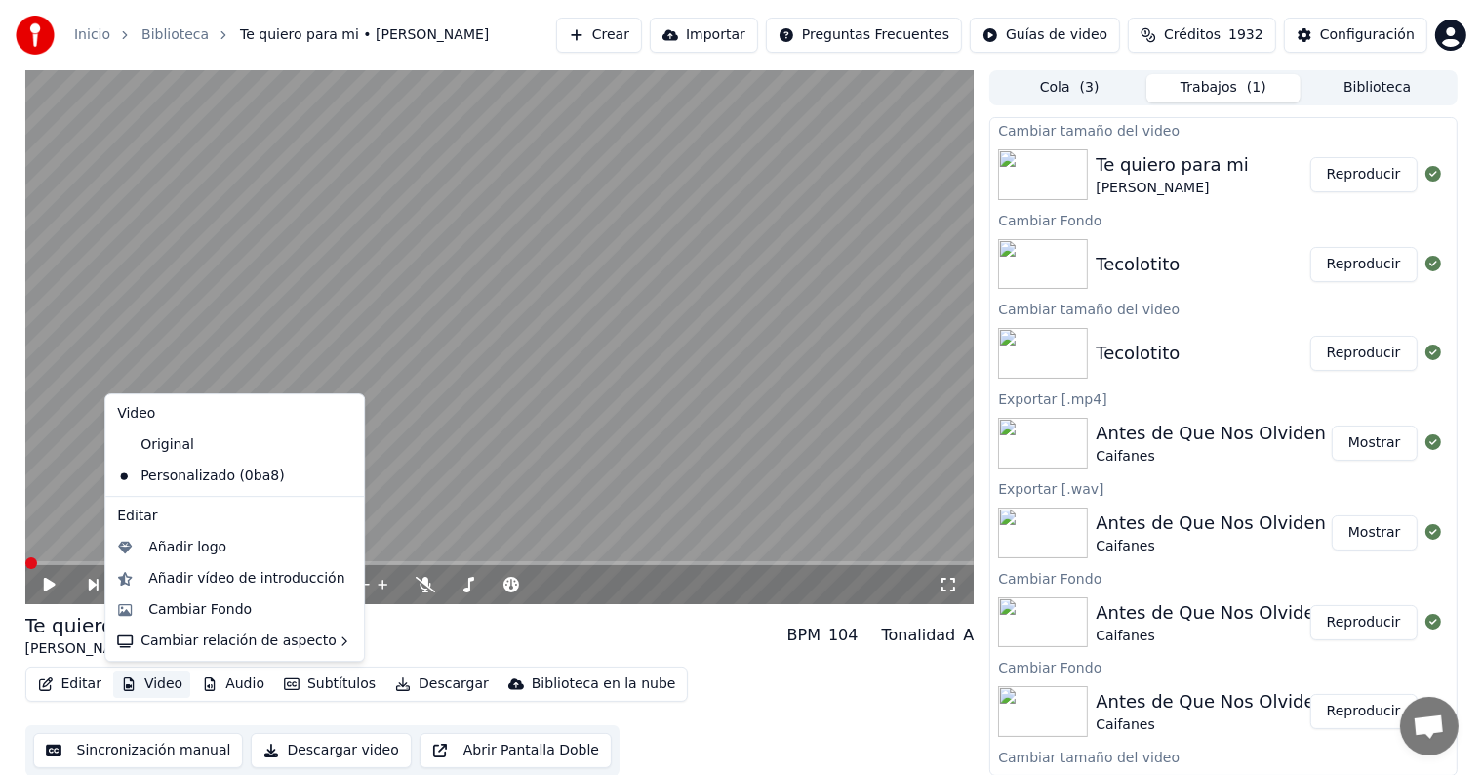
click at [168, 685] on button "Video" at bounding box center [151, 683] width 77 height 27
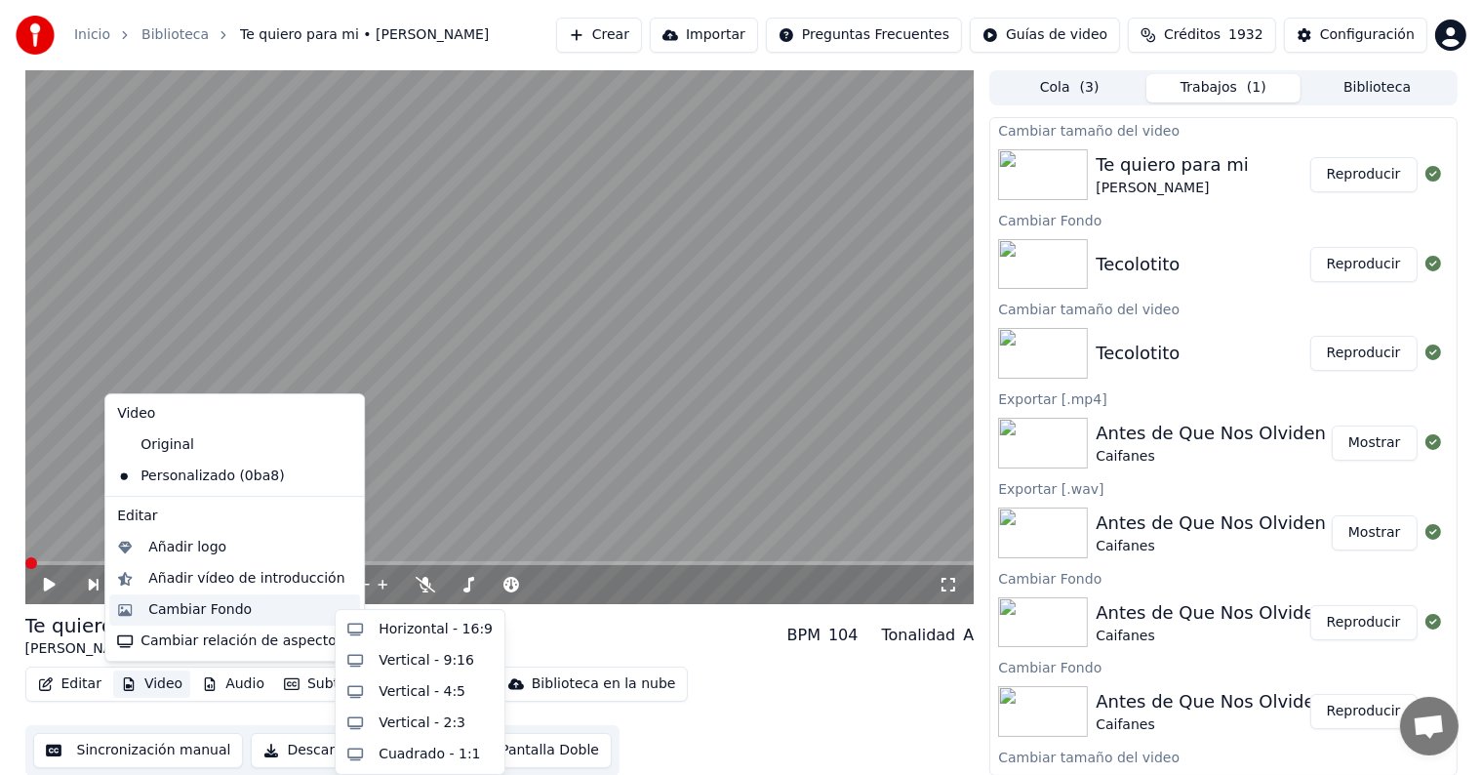
click at [225, 611] on div "Cambiar Fondo" at bounding box center [199, 610] width 103 height 20
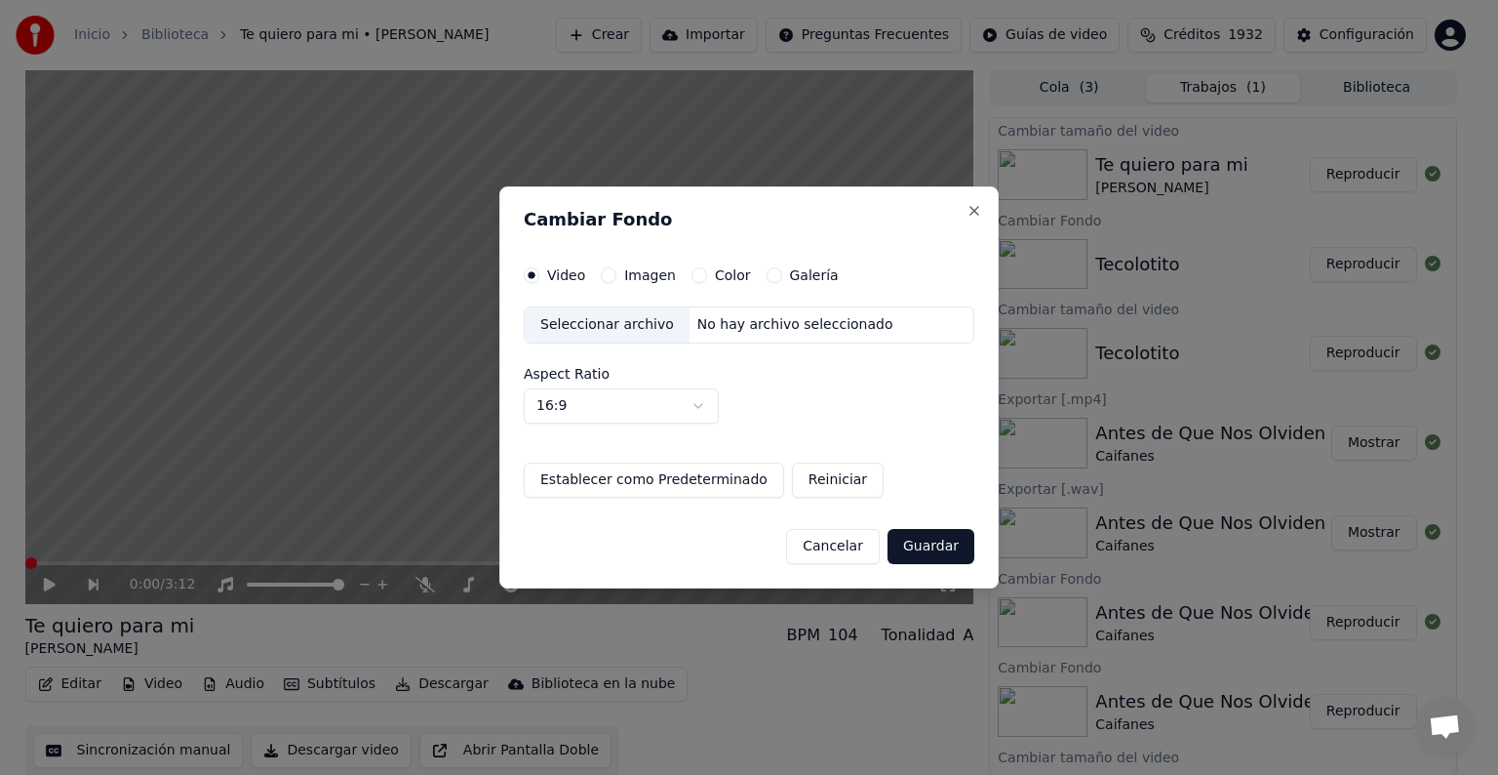
click at [790, 277] on label "Galería" at bounding box center [814, 275] width 49 height 14
click at [782, 277] on button "Galería" at bounding box center [775, 275] width 16 height 16
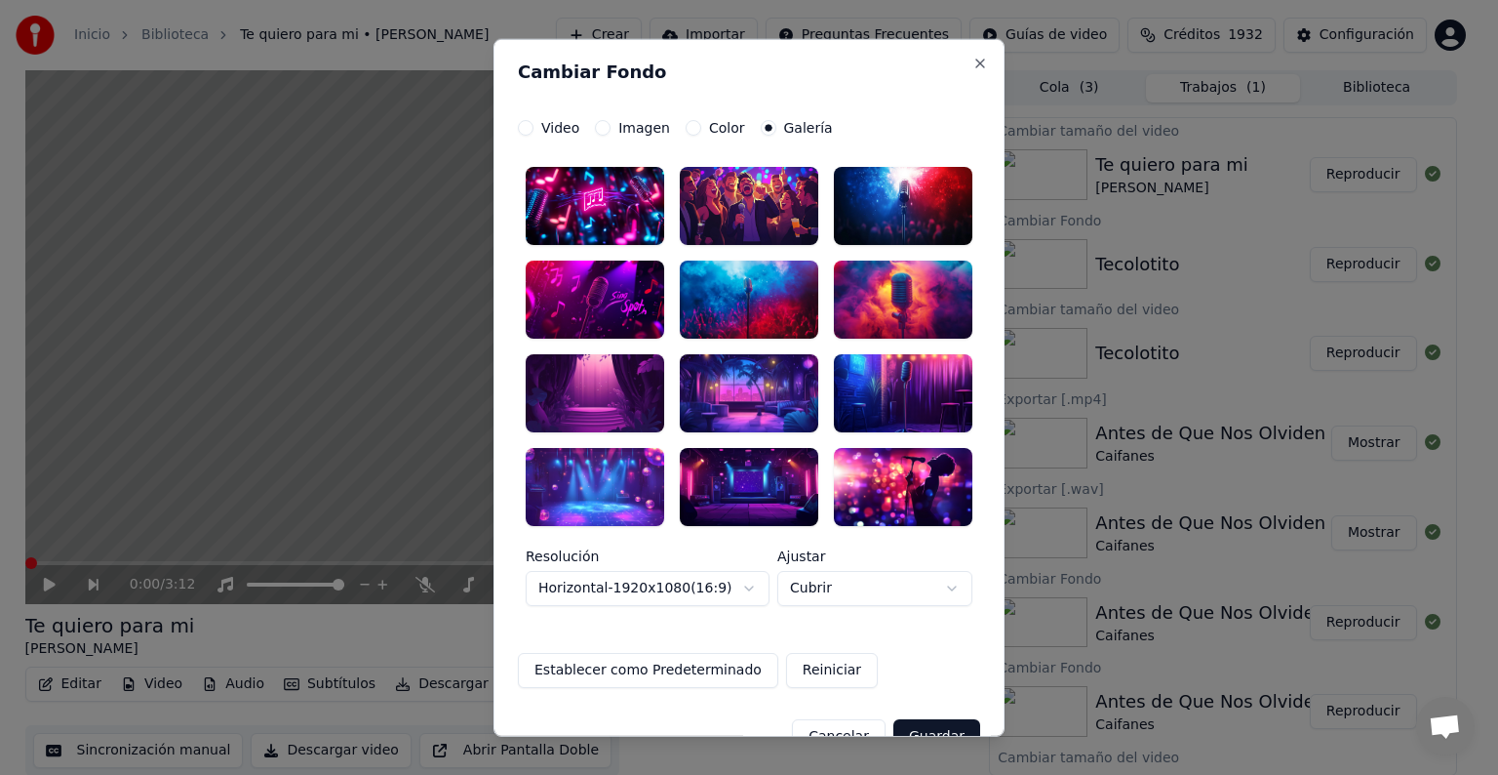
click at [874, 231] on div at bounding box center [903, 206] width 139 height 78
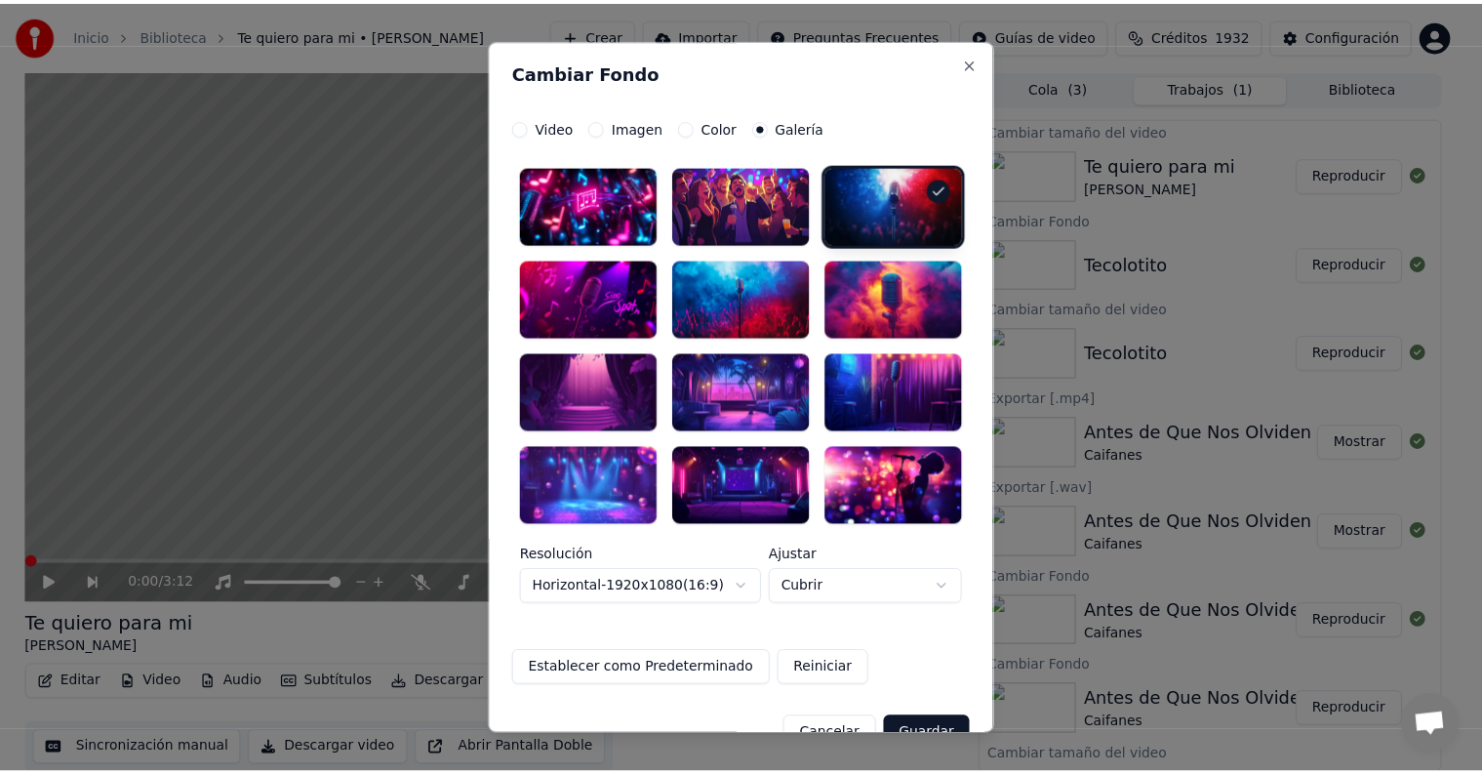
scroll to position [42, 0]
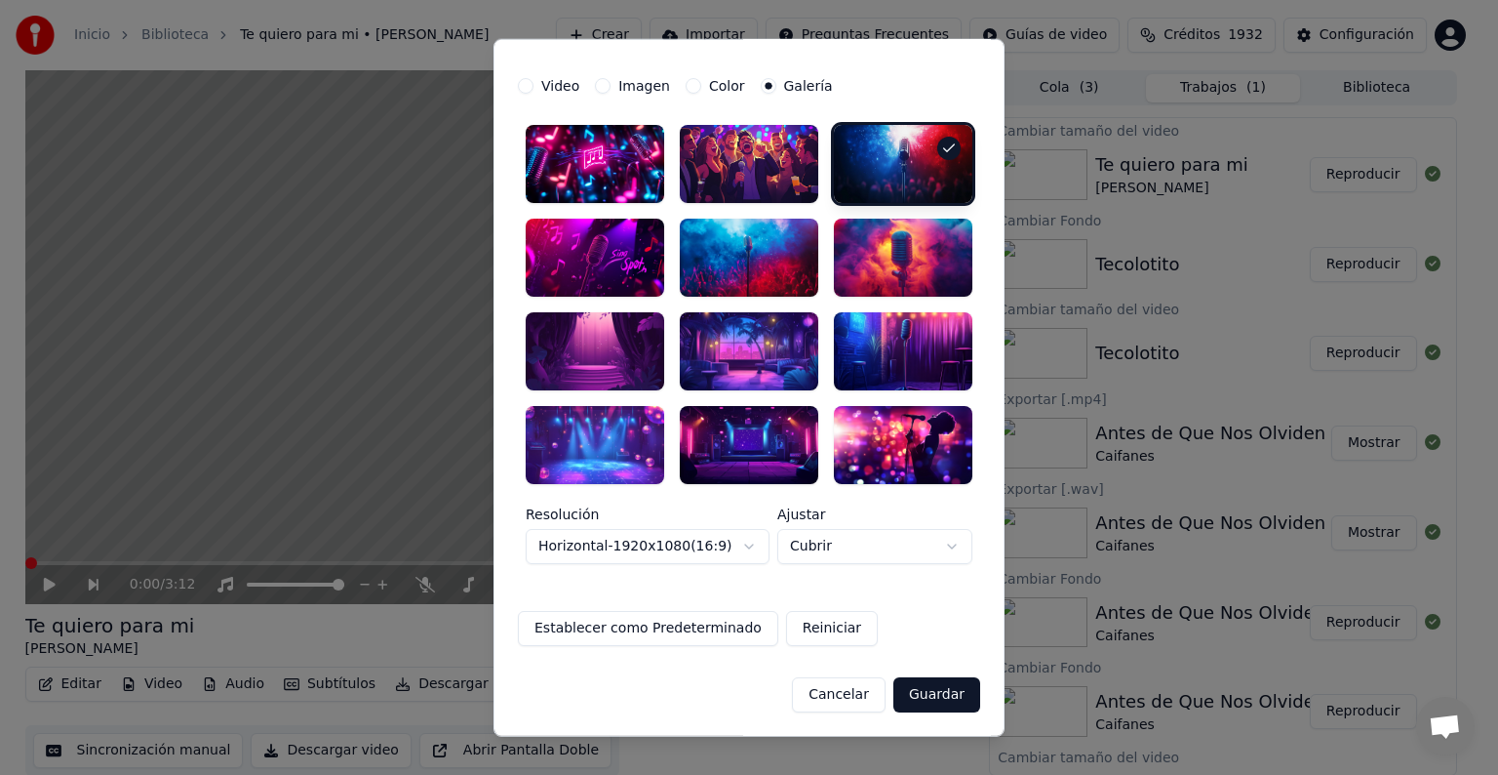
click at [949, 667] on div "Cancelar Guardar" at bounding box center [749, 685] width 462 height 51
click at [951, 688] on button "Guardar" at bounding box center [937, 693] width 87 height 35
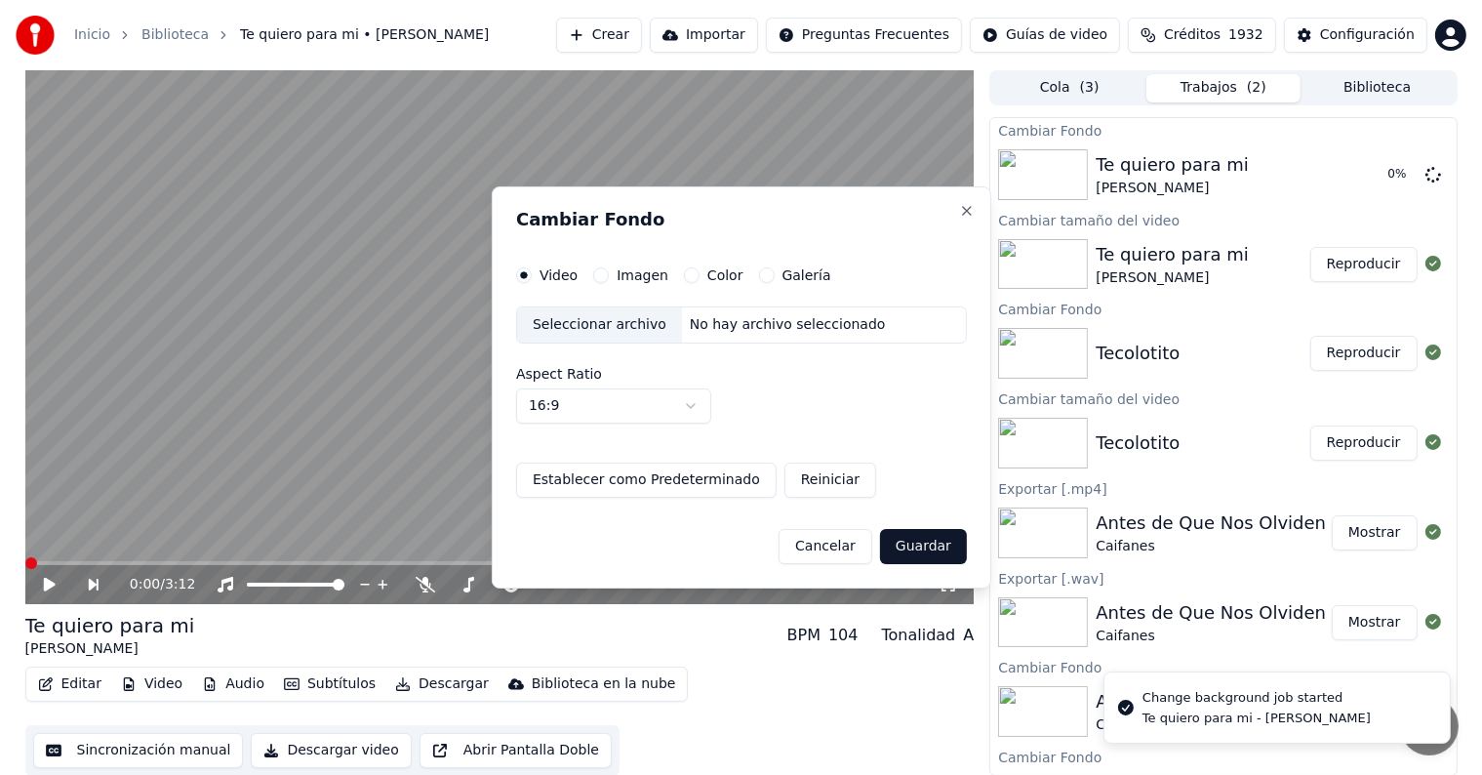
scroll to position [0, 0]
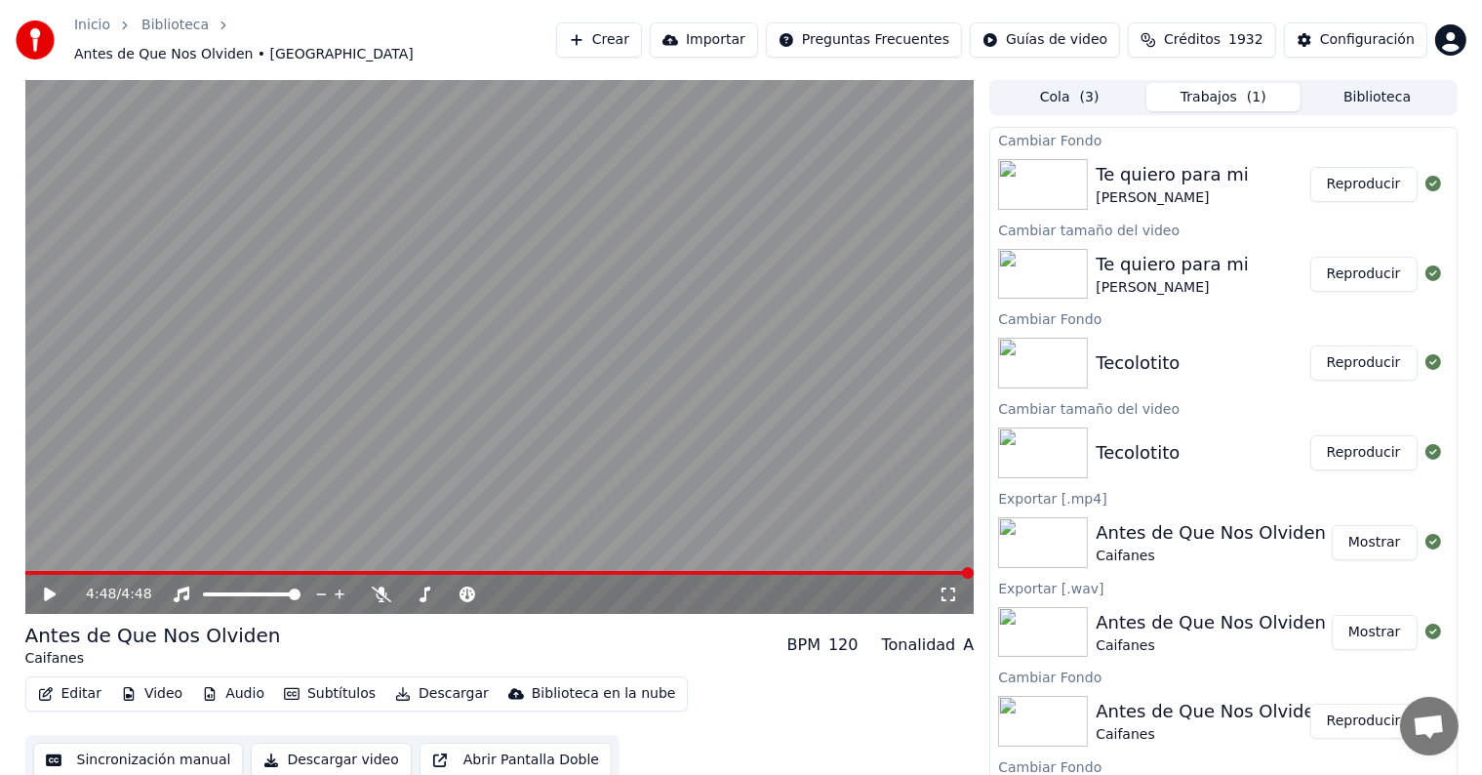
click at [1354, 178] on button "Reproducir" at bounding box center [1363, 184] width 107 height 35
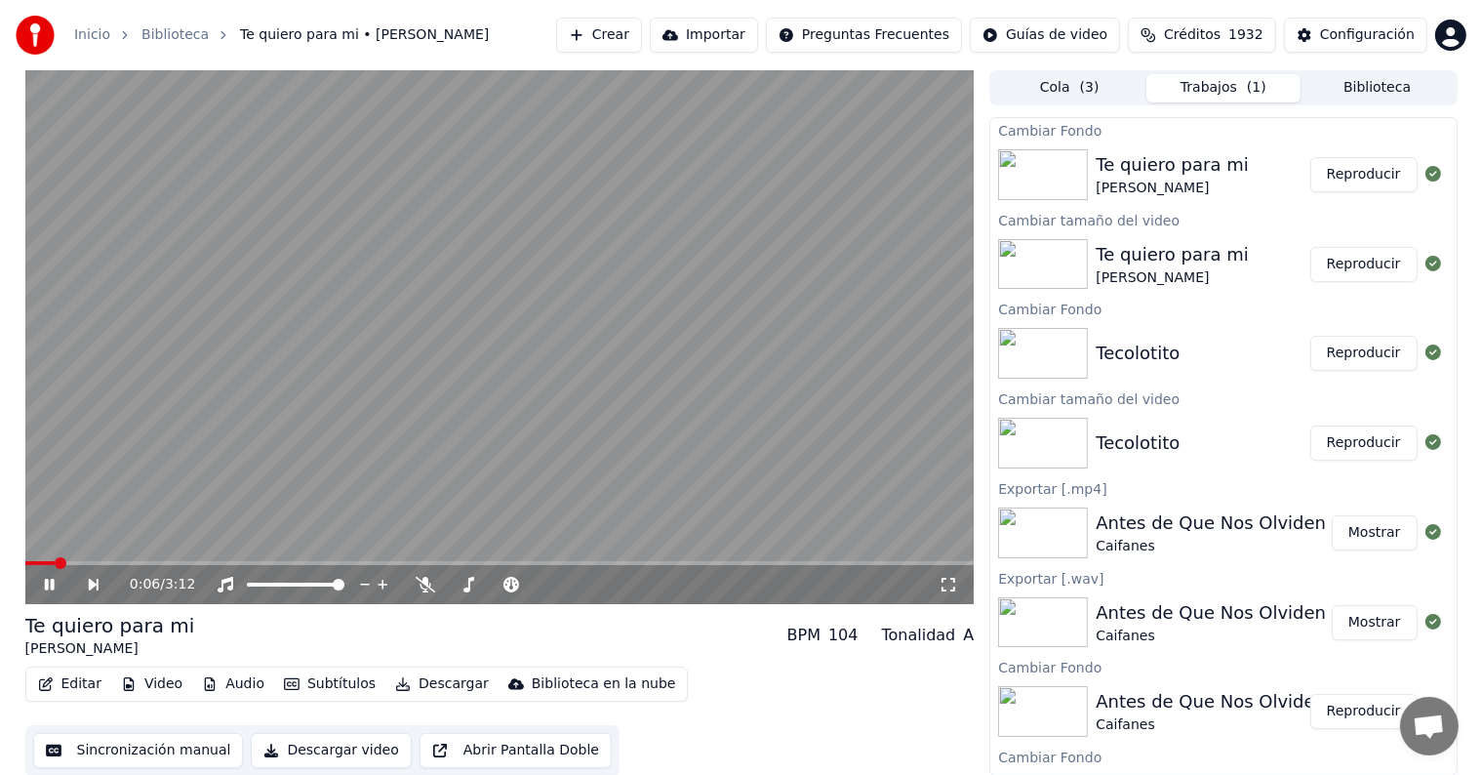
click at [138, 561] on span at bounding box center [499, 563] width 949 height 4
click at [141, 693] on button "Video" at bounding box center [151, 683] width 77 height 27
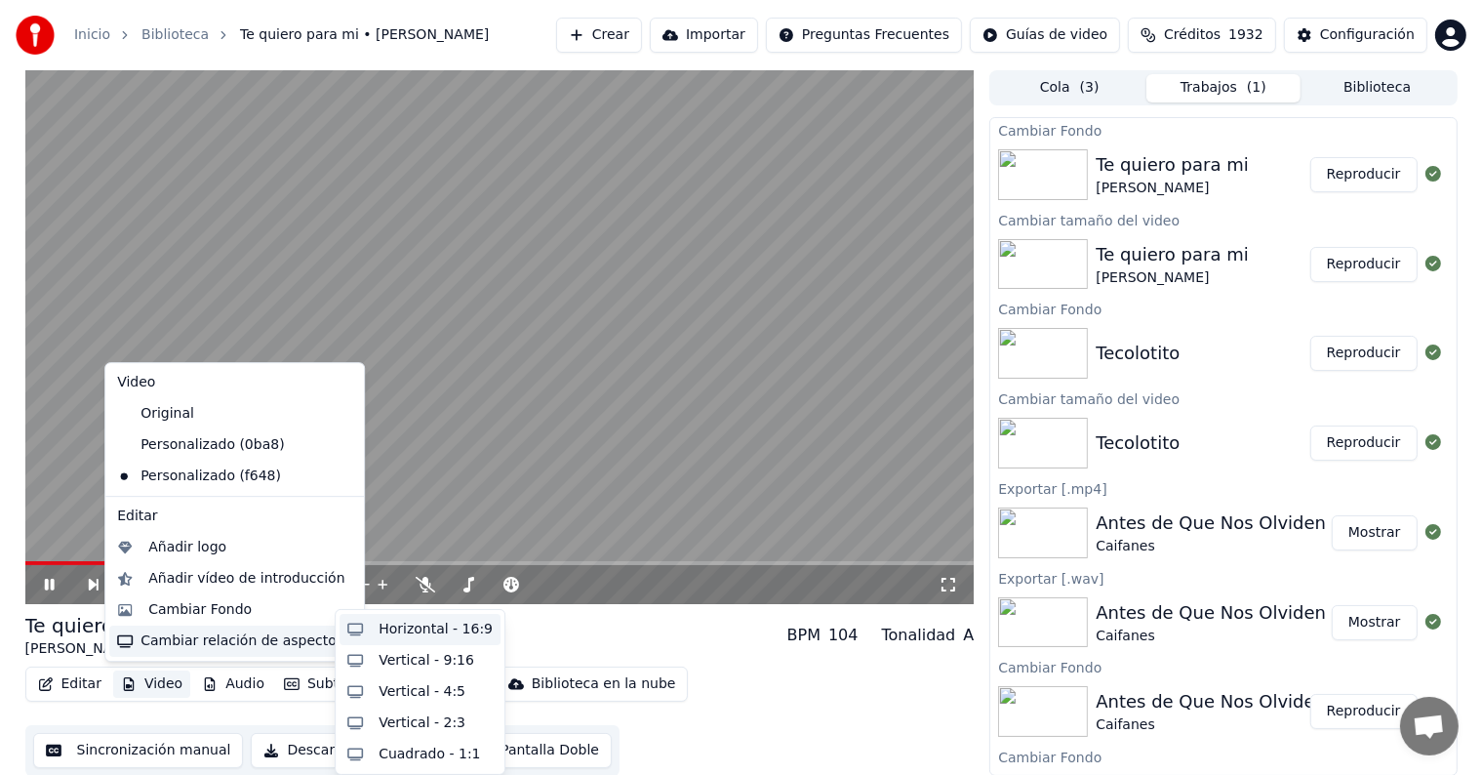
click at [391, 621] on div "Horizontal - 16:9" at bounding box center [436, 629] width 114 height 20
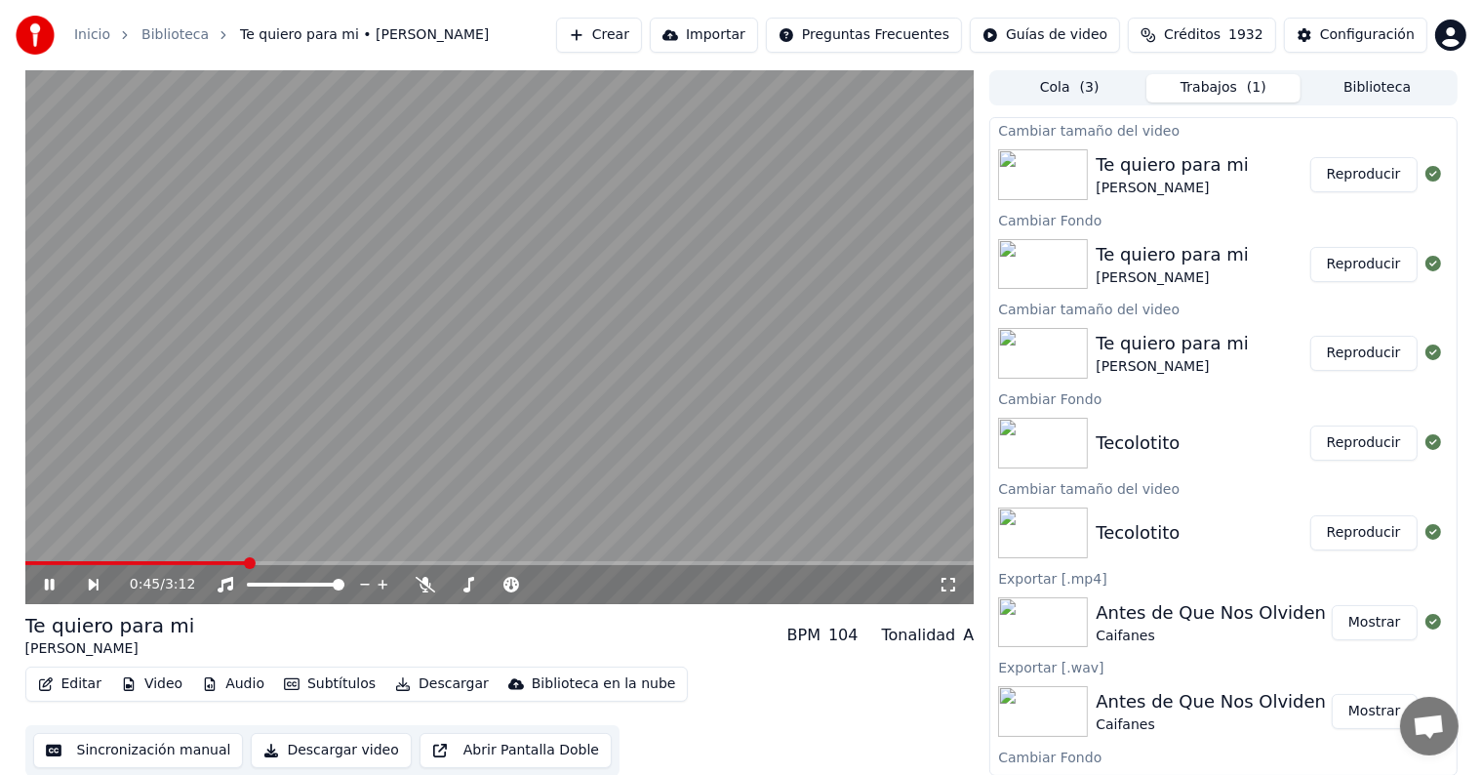
click at [1367, 168] on button "Reproducir" at bounding box center [1363, 174] width 107 height 35
click at [103, 561] on span at bounding box center [499, 563] width 949 height 4
click at [427, 585] on icon at bounding box center [426, 585] width 20 height 16
click at [379, 555] on video at bounding box center [499, 337] width 949 height 534
click at [370, 561] on span at bounding box center [499, 563] width 949 height 4
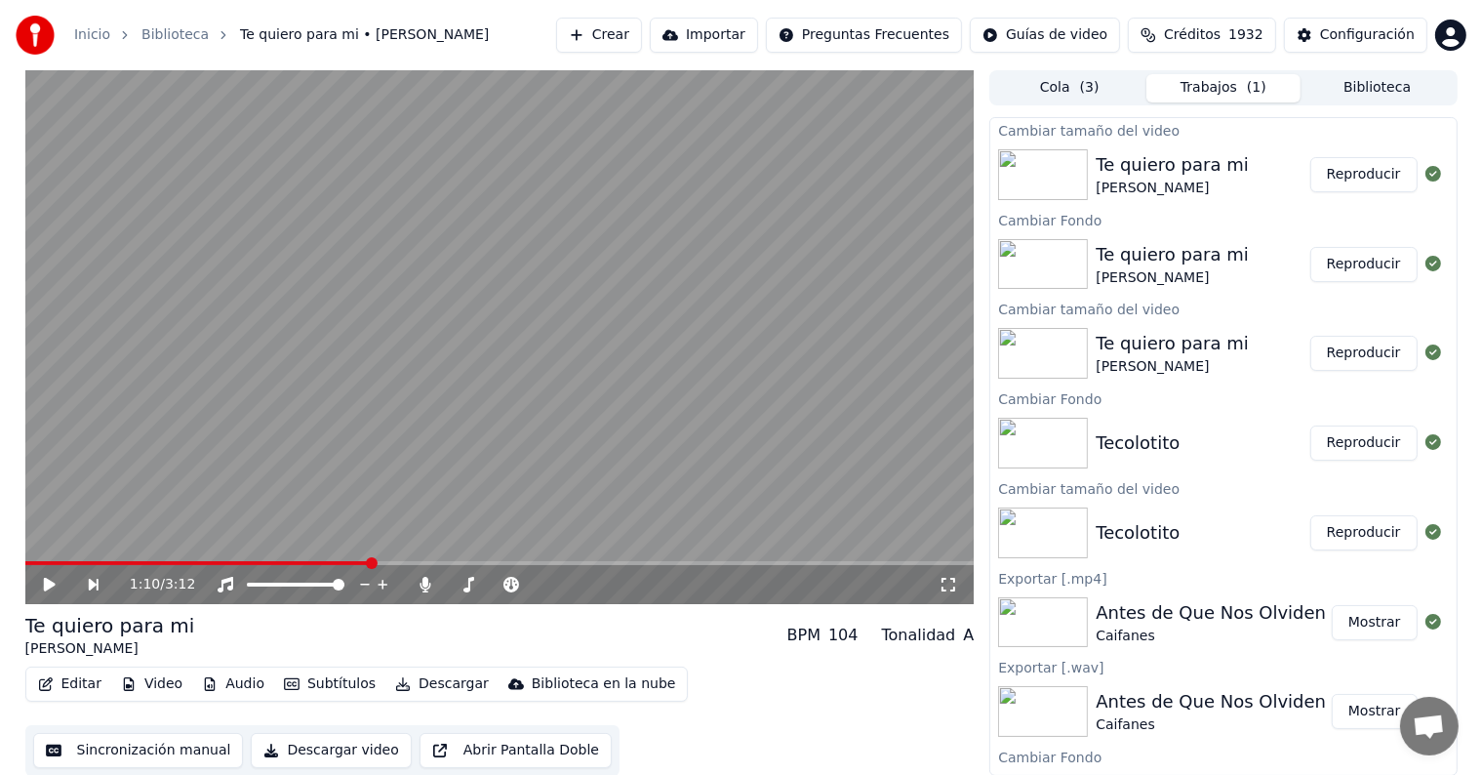
scroll to position [1, 0]
click at [412, 561] on span at bounding box center [499, 562] width 949 height 4
click at [45, 583] on icon at bounding box center [49, 584] width 10 height 12
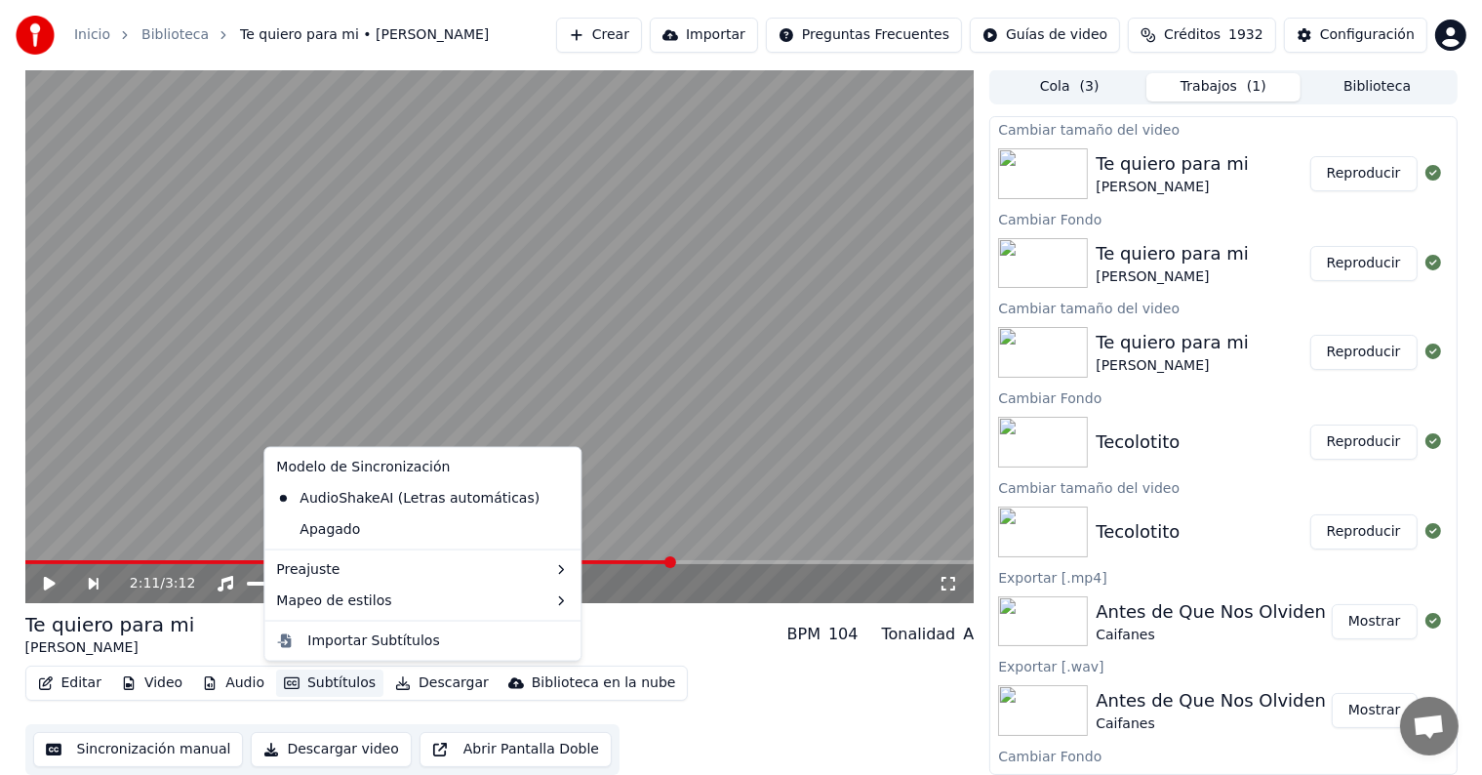
click at [339, 674] on button "Subtítulos" at bounding box center [329, 682] width 107 height 27
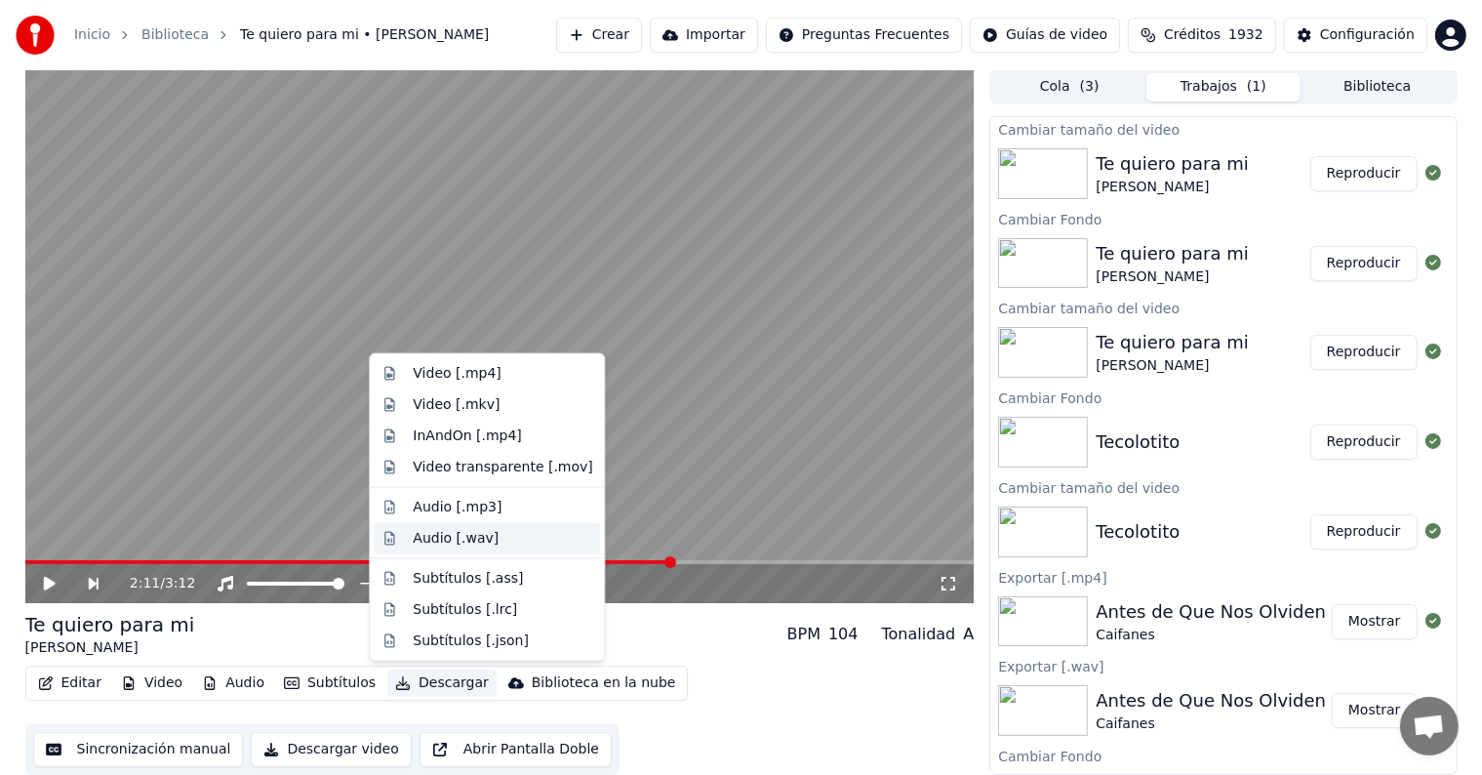
click at [484, 535] on div "Audio [.wav]" at bounding box center [456, 539] width 86 height 20
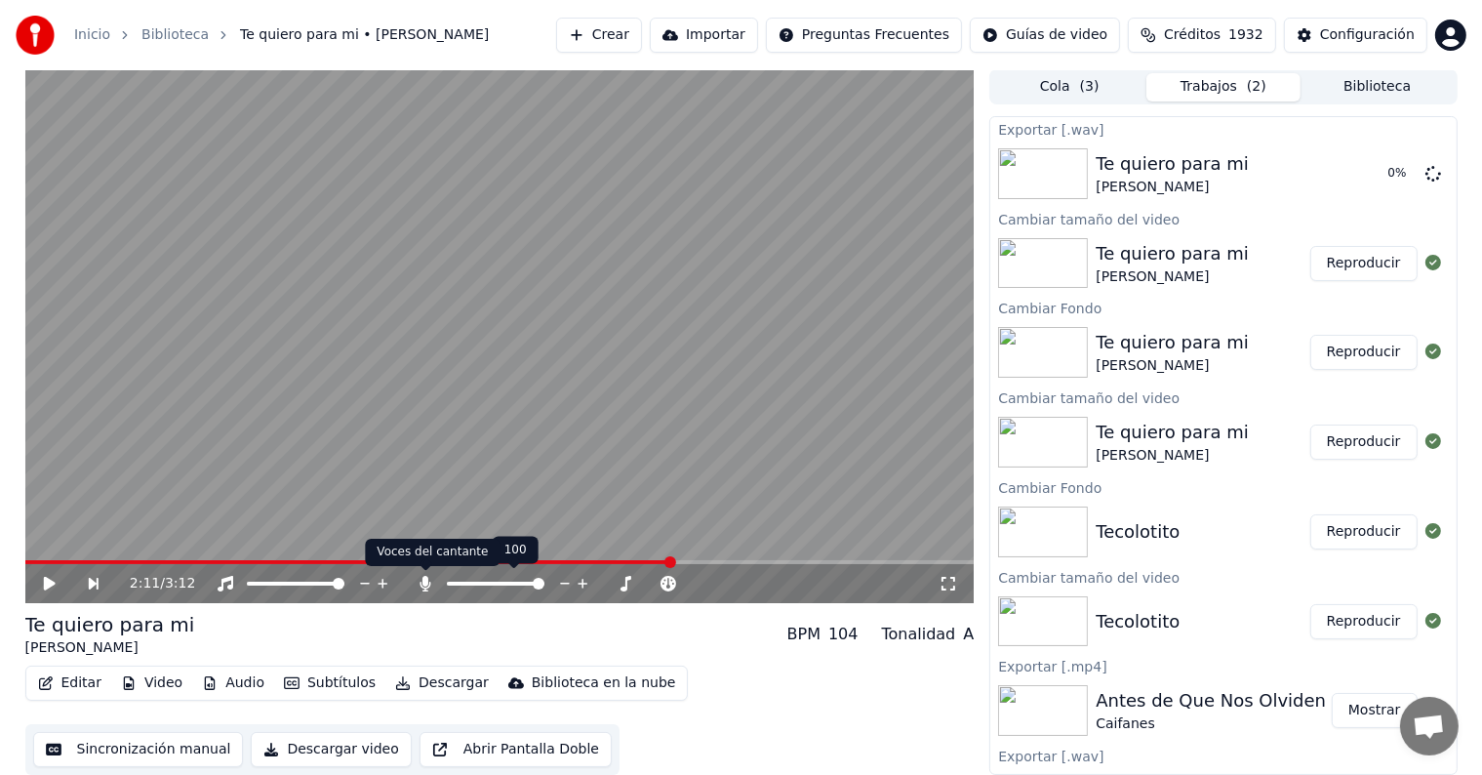
click at [425, 583] on icon at bounding box center [424, 584] width 11 height 16
click at [433, 691] on button "Descargar" at bounding box center [441, 682] width 109 height 27
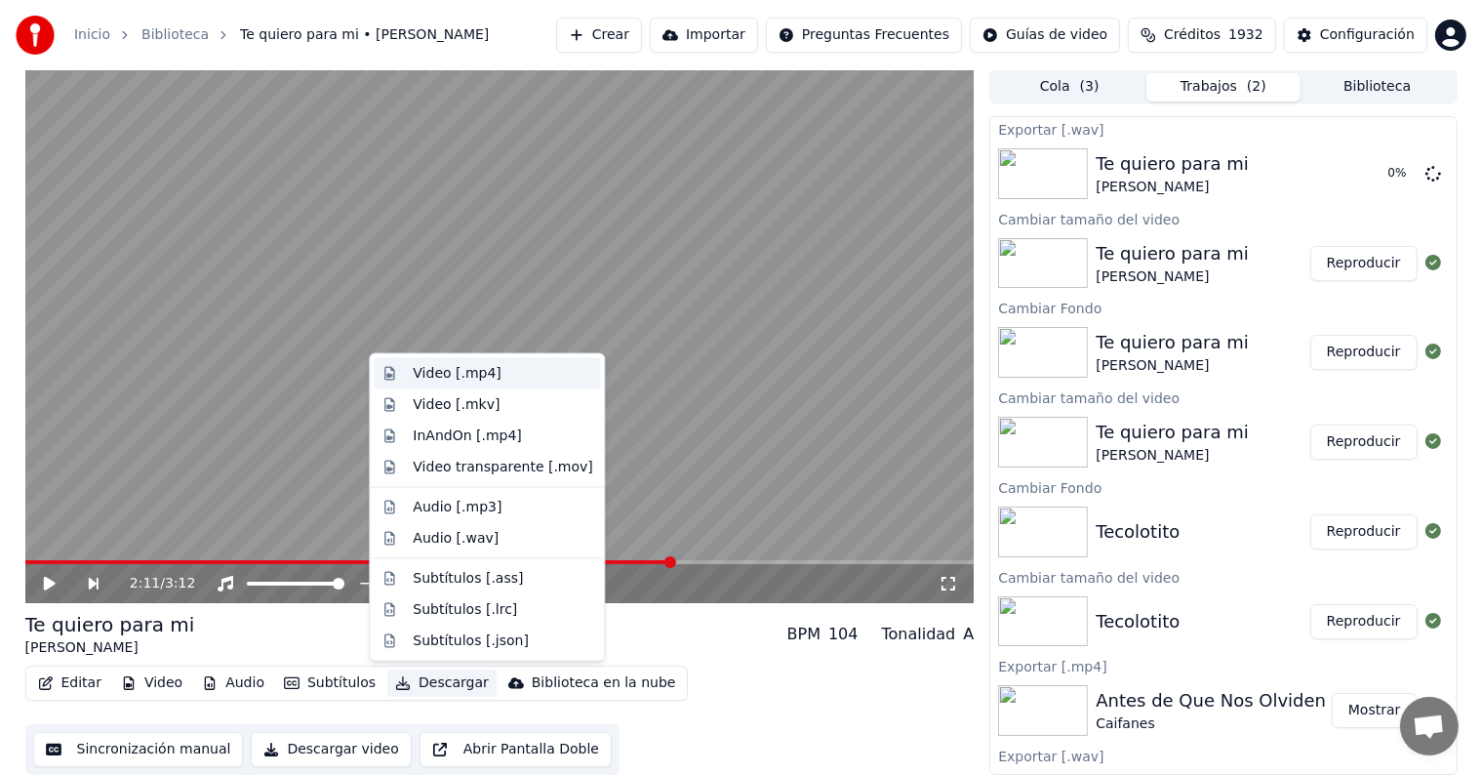
click at [498, 371] on div "Video [.mp4]" at bounding box center [502, 374] width 179 height 20
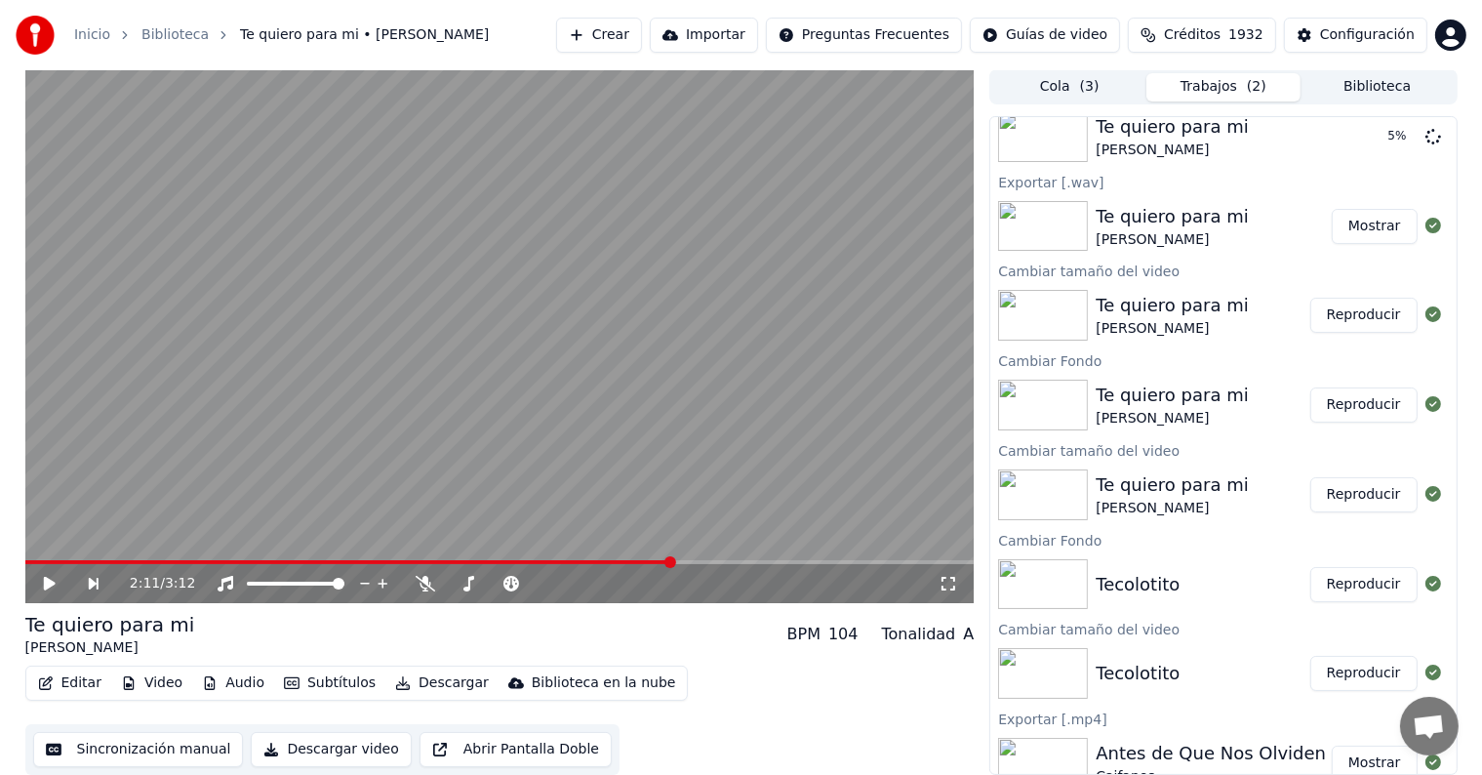
scroll to position [0, 0]
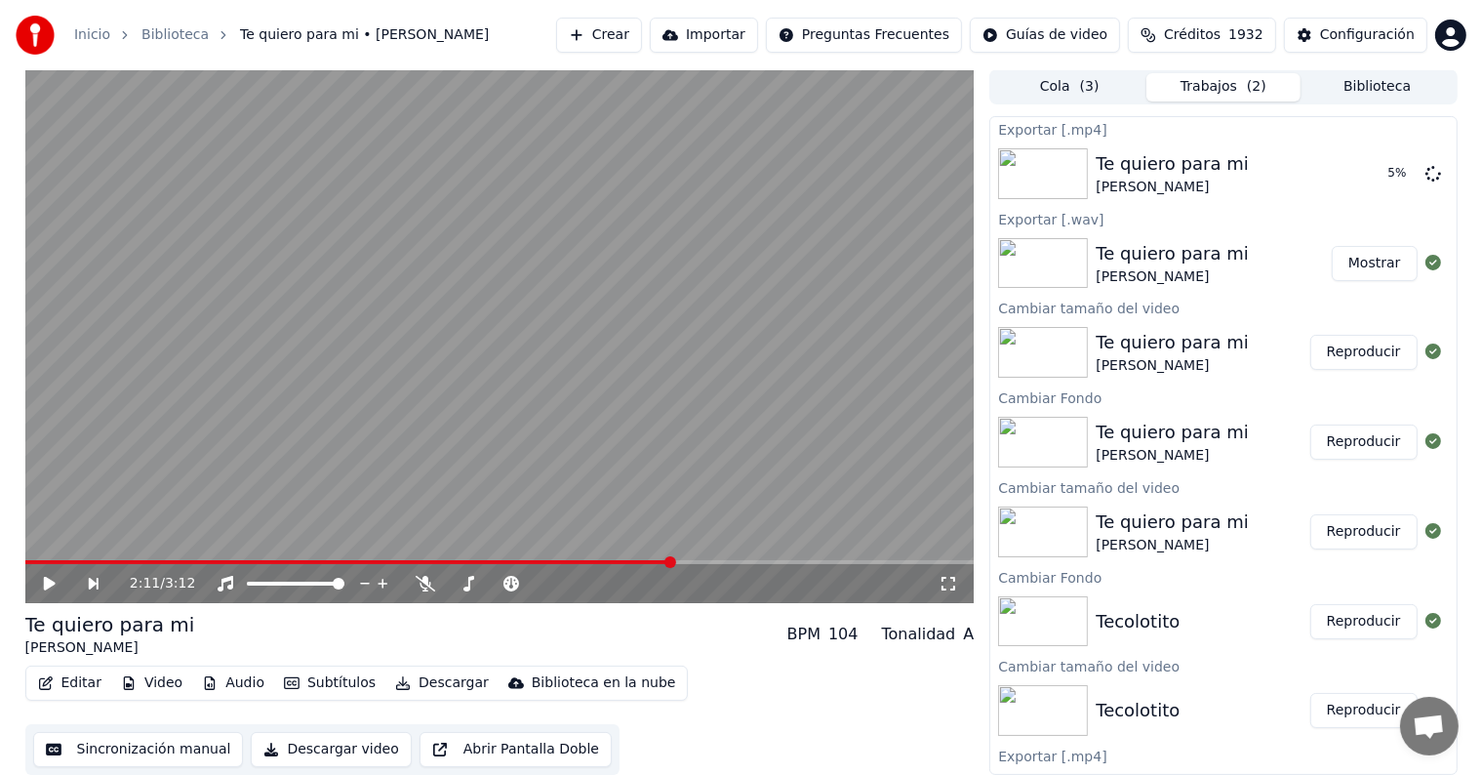
click at [1078, 73] on button "Cola ( 3 )" at bounding box center [1069, 87] width 154 height 28
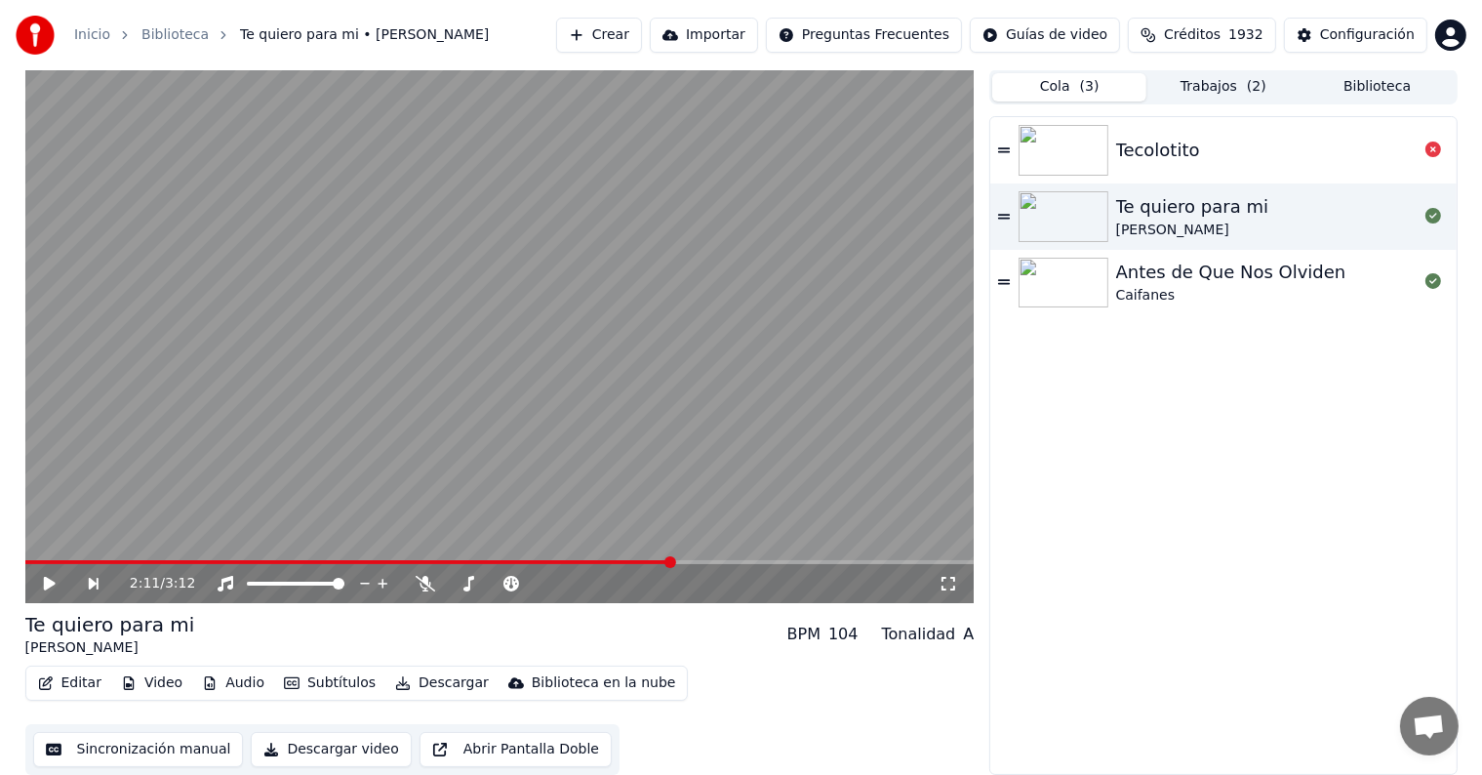
click at [1214, 89] on button "Trabajos ( 2 )" at bounding box center [1223, 87] width 154 height 28
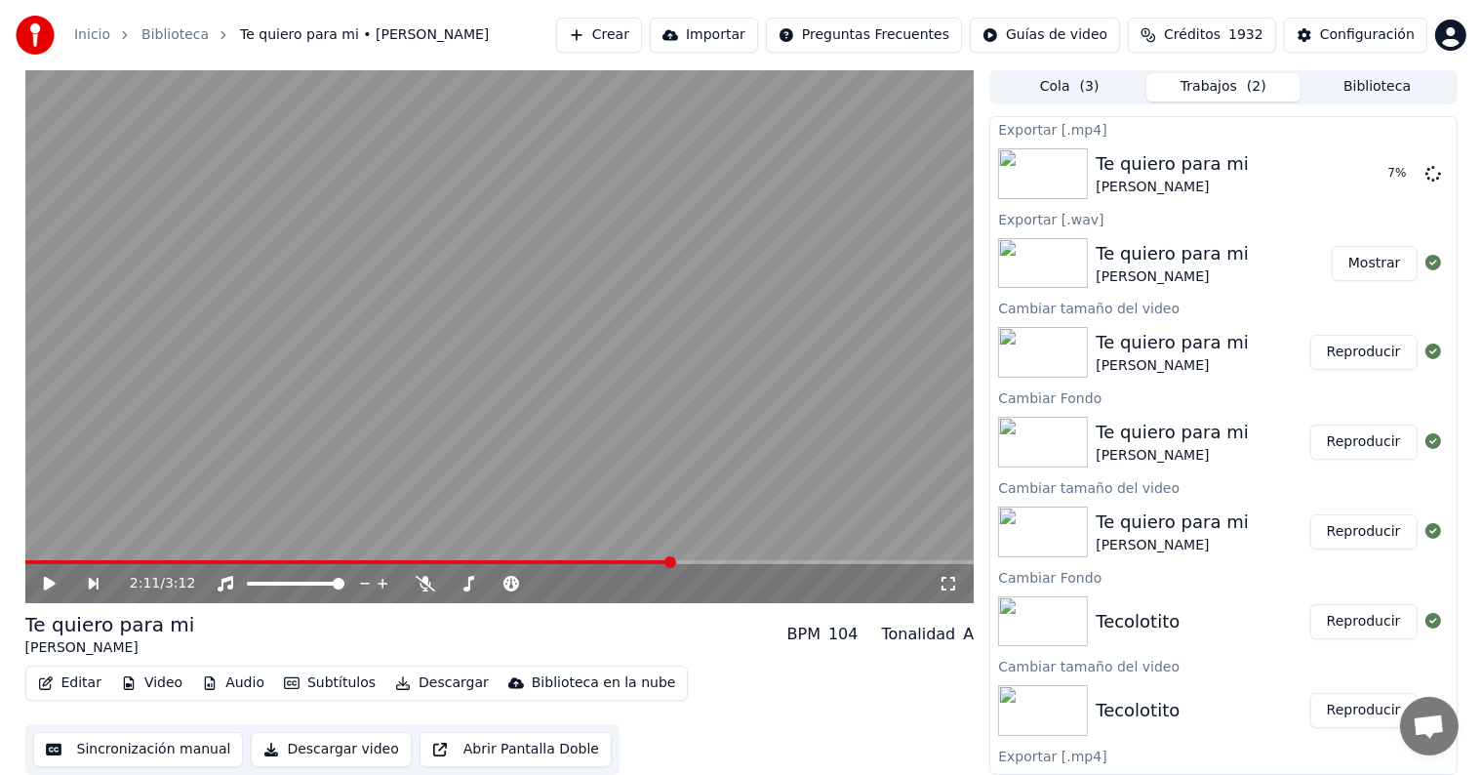
click at [1366, 92] on button "Biblioteca" at bounding box center [1377, 87] width 154 height 28
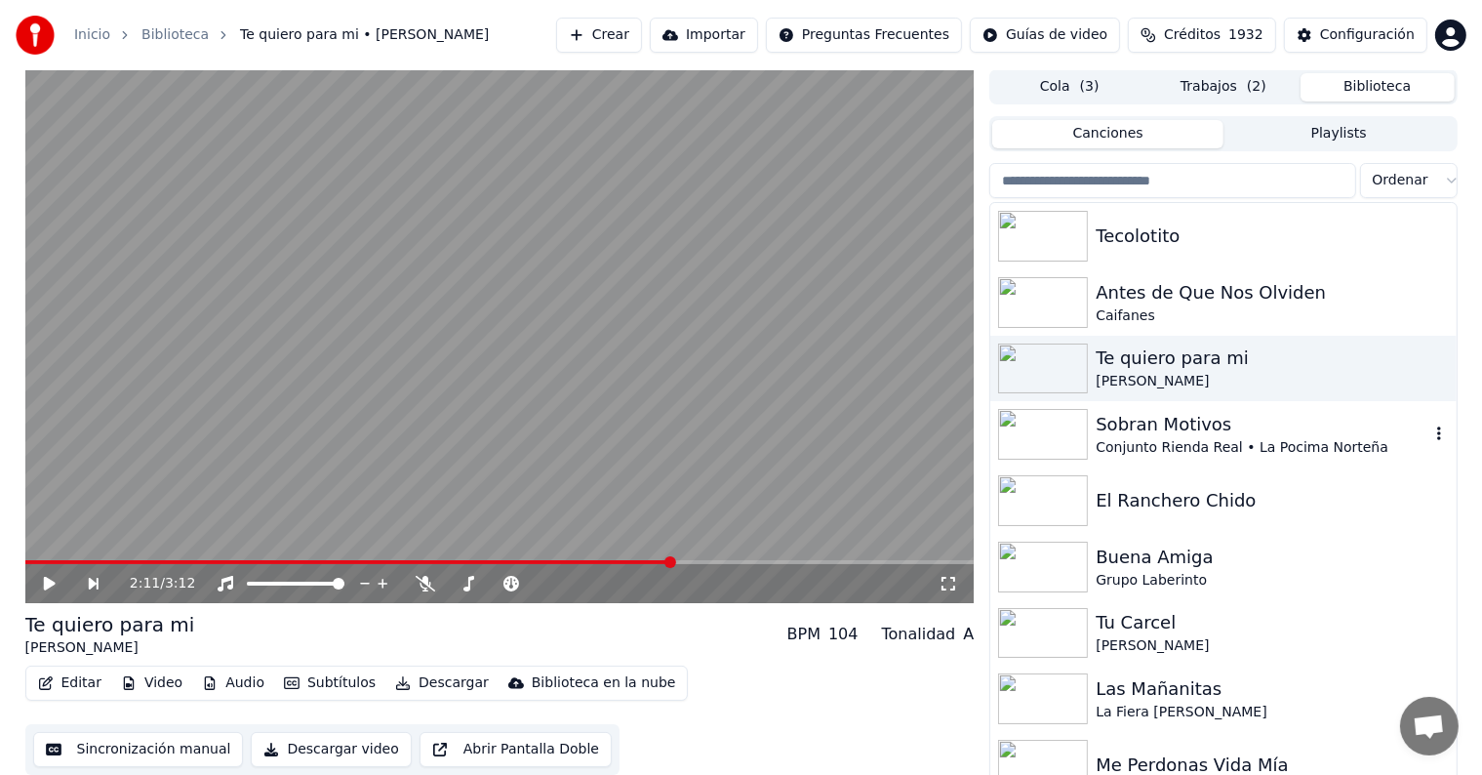
click at [1038, 419] on img at bounding box center [1043, 434] width 90 height 51
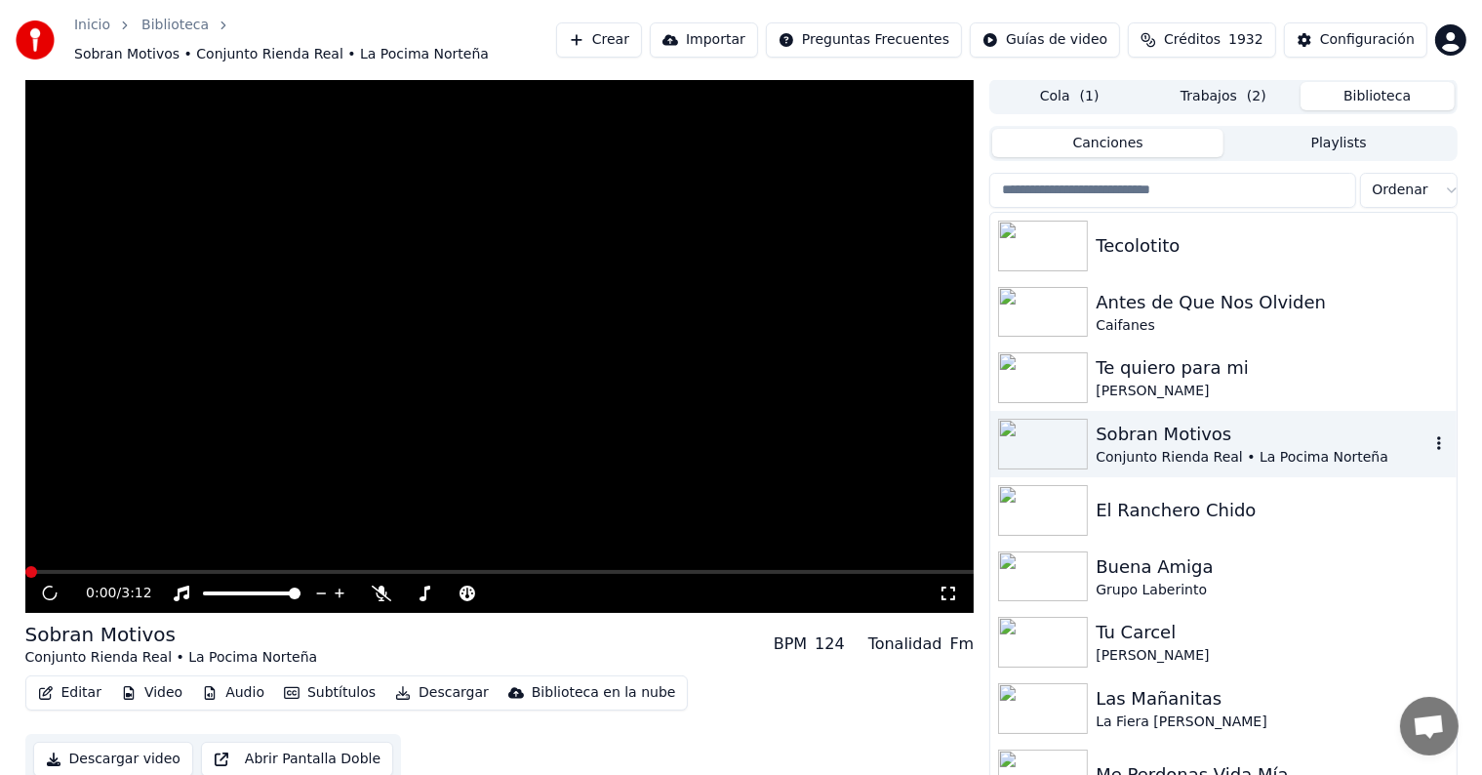
scroll to position [11, 0]
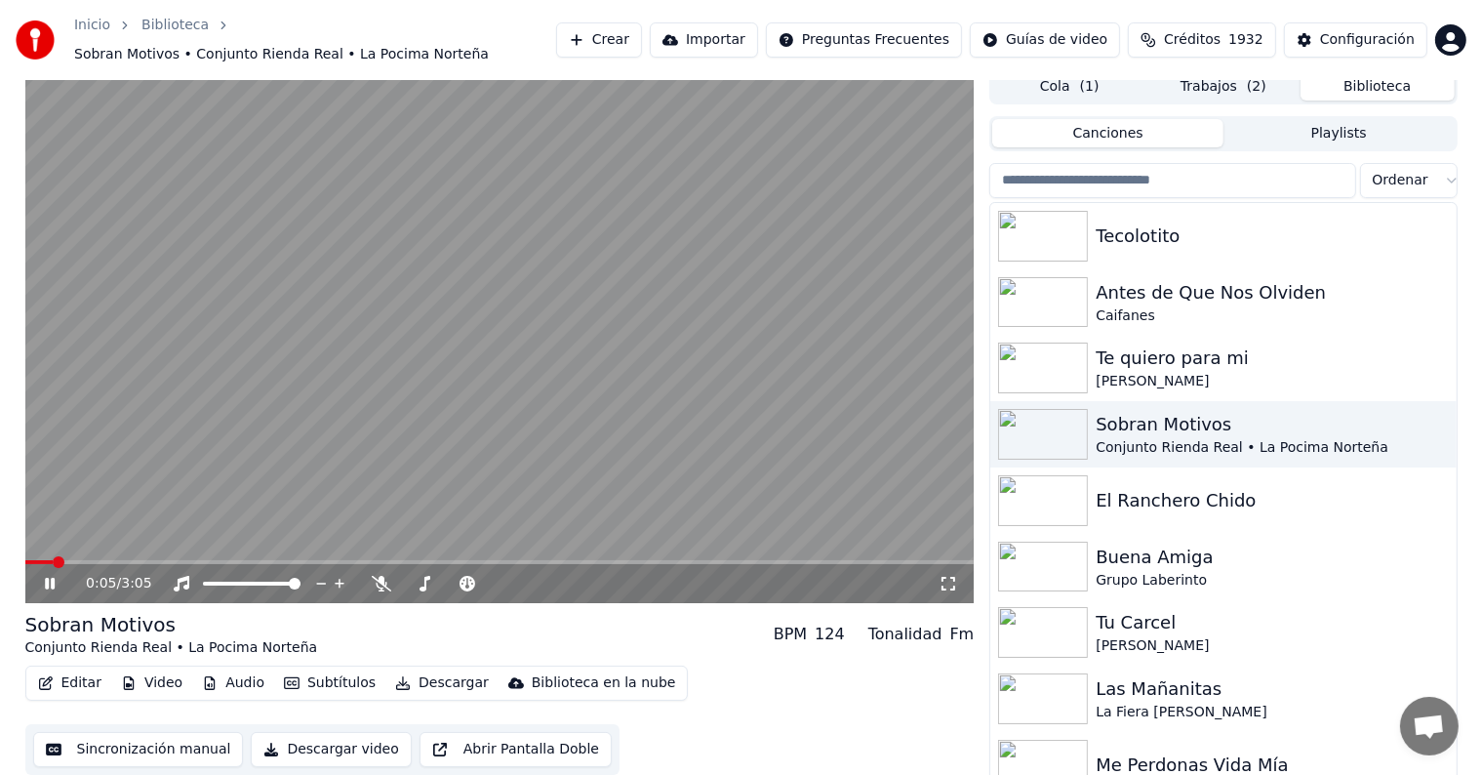
click at [126, 562] on span at bounding box center [499, 562] width 949 height 4
click at [237, 684] on button "Audio" at bounding box center [233, 682] width 78 height 27
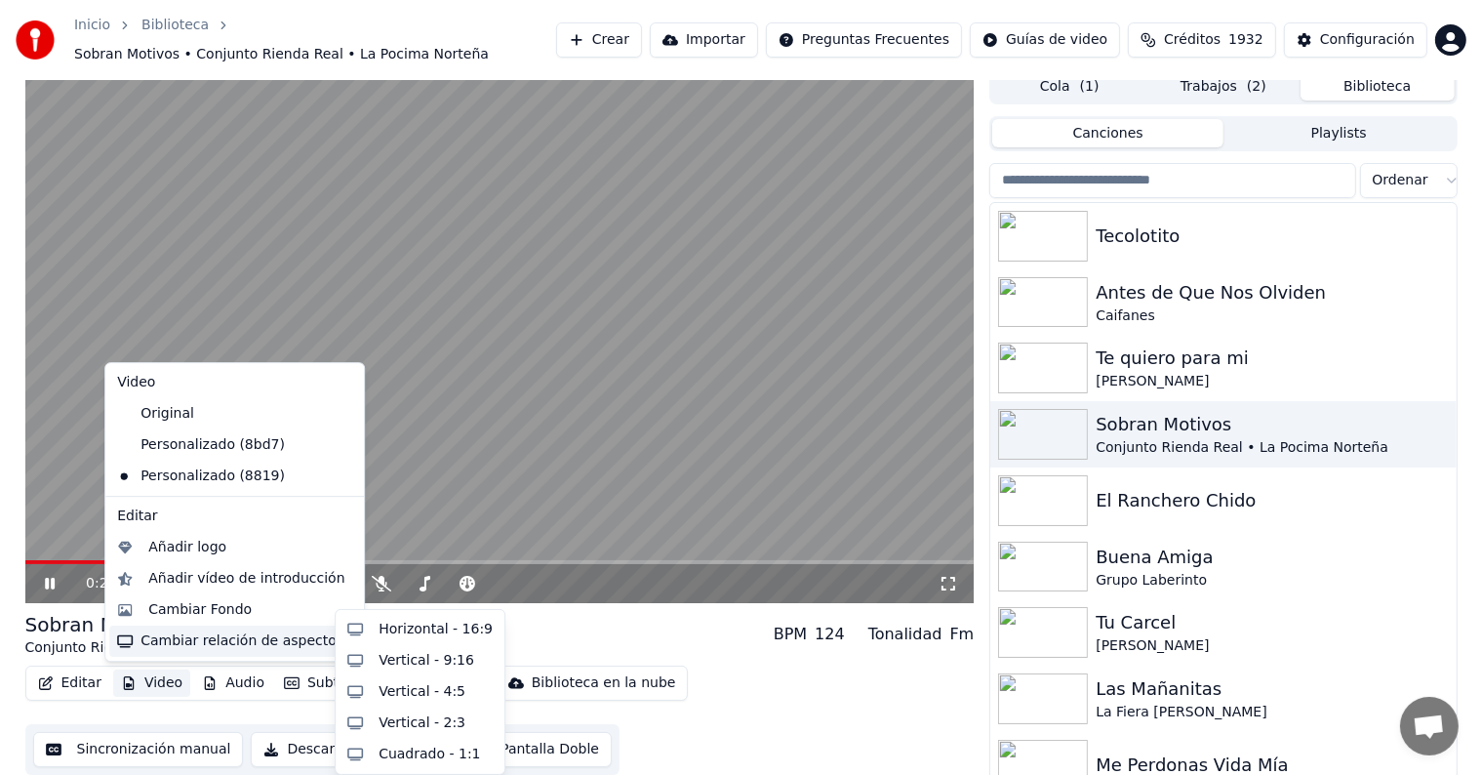
click at [500, 569] on div "0:26 / 3:05" at bounding box center [499, 583] width 949 height 39
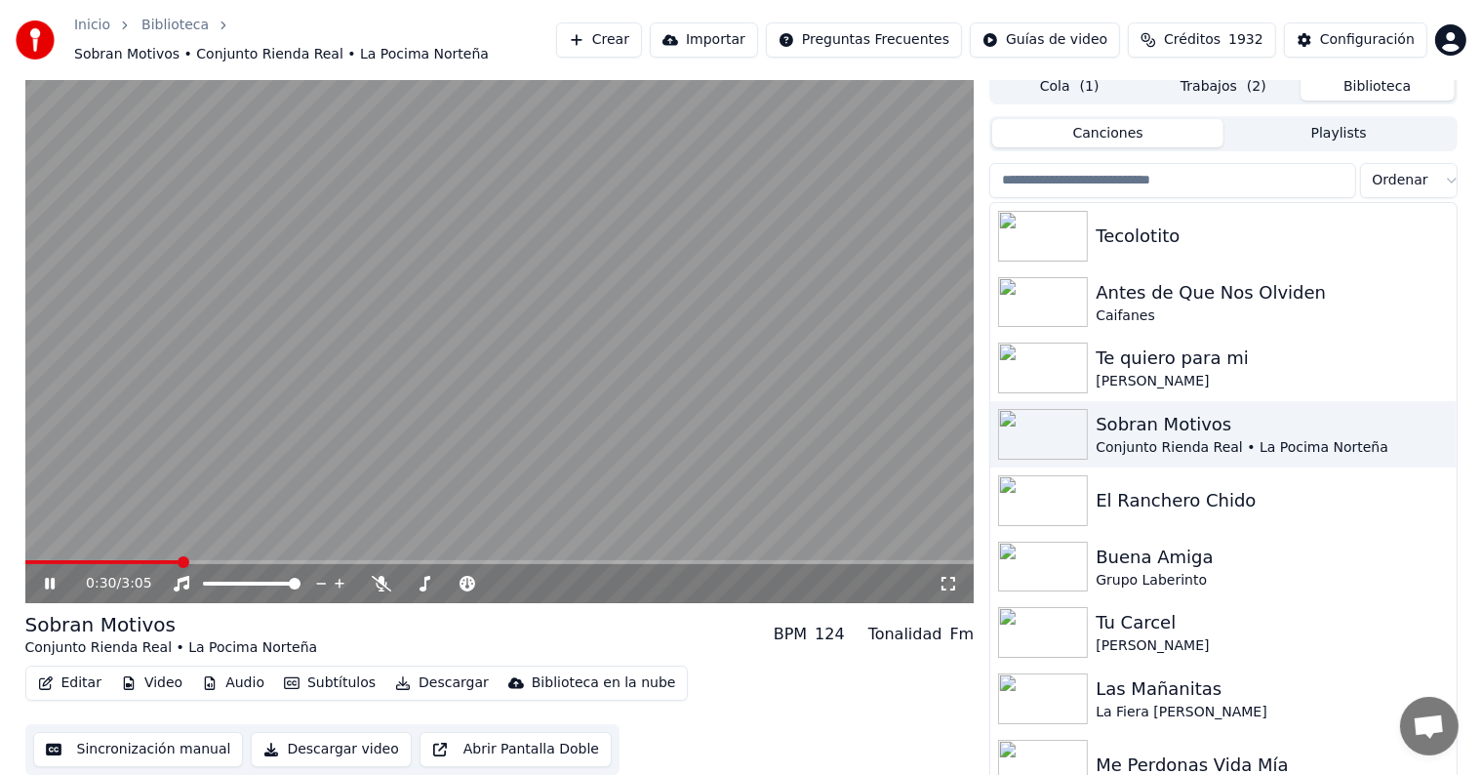
click at [385, 588] on icon at bounding box center [382, 584] width 20 height 16
click at [235, 688] on button "Audio" at bounding box center [233, 682] width 78 height 27
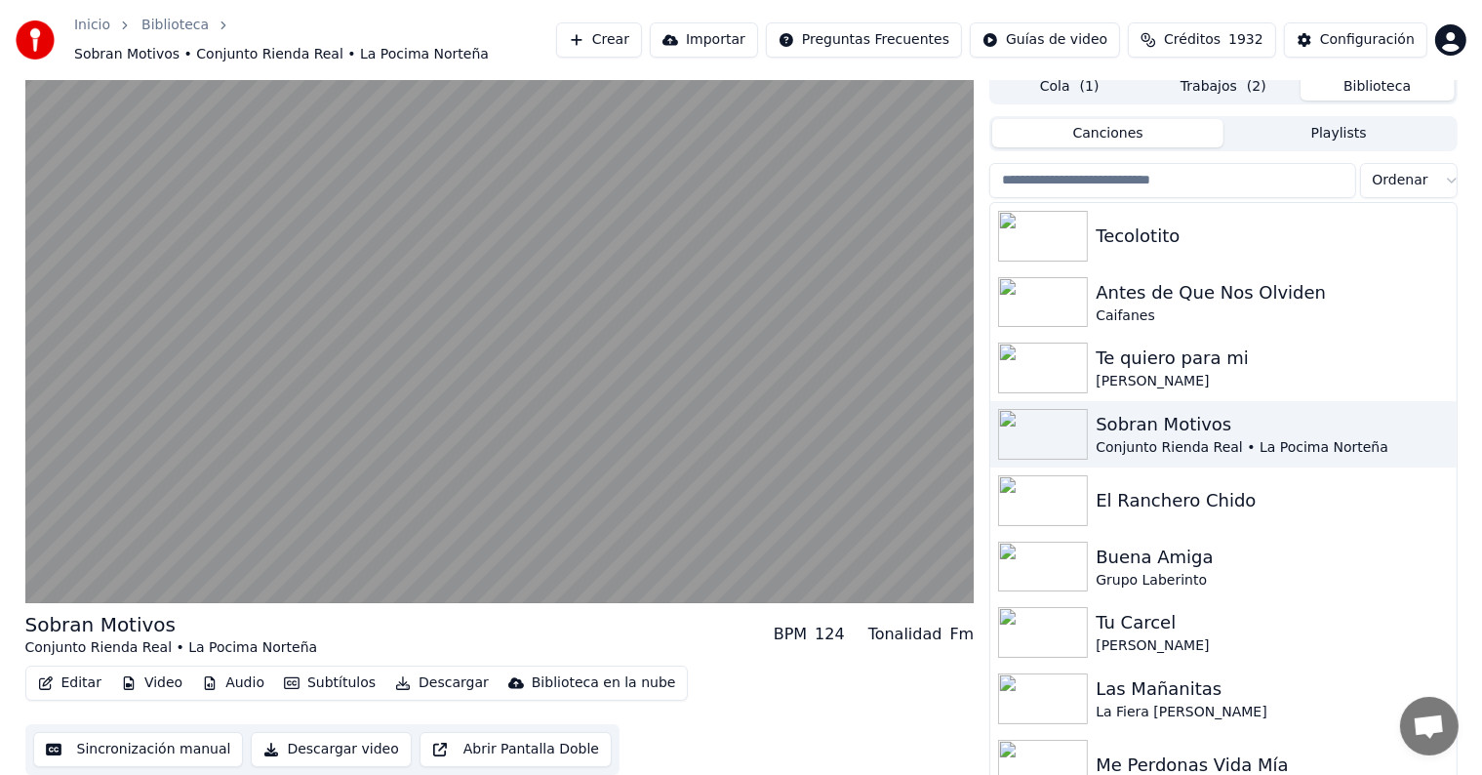
click at [0, 441] on div "Sobran Motivos Conjunto Rienda Real • La Pocima Norteña BPM 124 Tonalidad Fm Ed…" at bounding box center [741, 426] width 1482 height 714
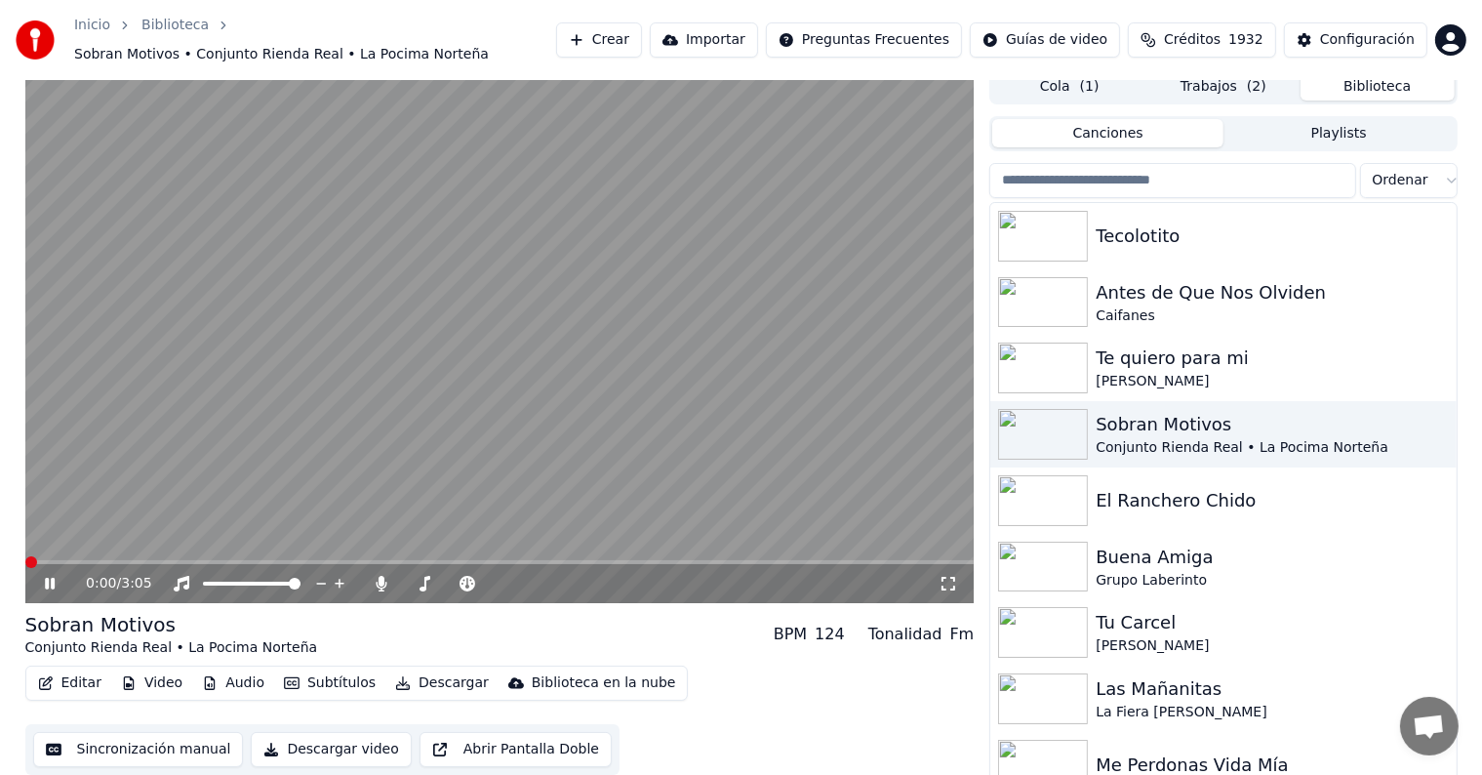
click at [25, 560] on span at bounding box center [25, 562] width 0 height 4
click at [43, 578] on icon at bounding box center [64, 584] width 46 height 16
click at [440, 691] on button "Descargar" at bounding box center [441, 682] width 109 height 27
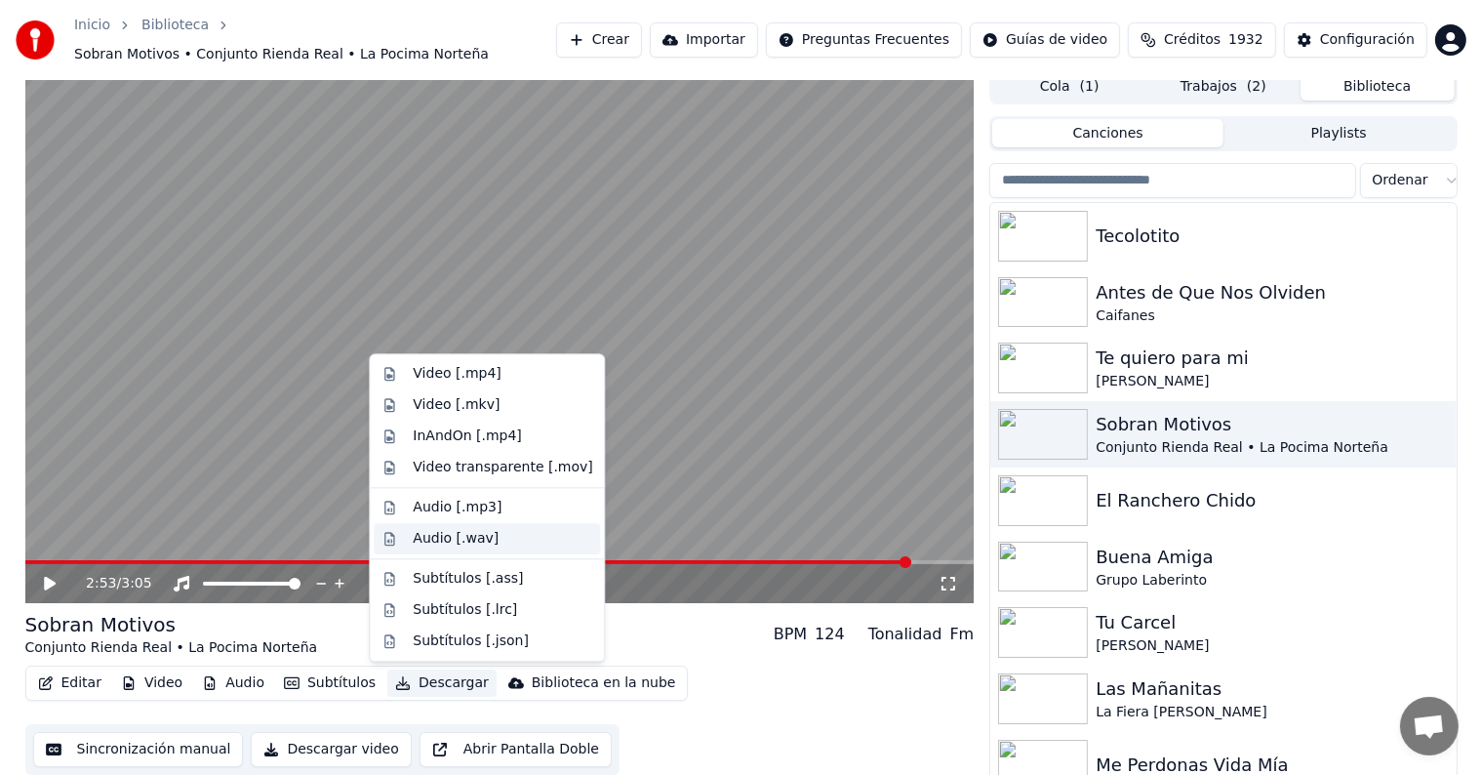
click at [488, 542] on div "Audio [.wav]" at bounding box center [502, 539] width 179 height 20
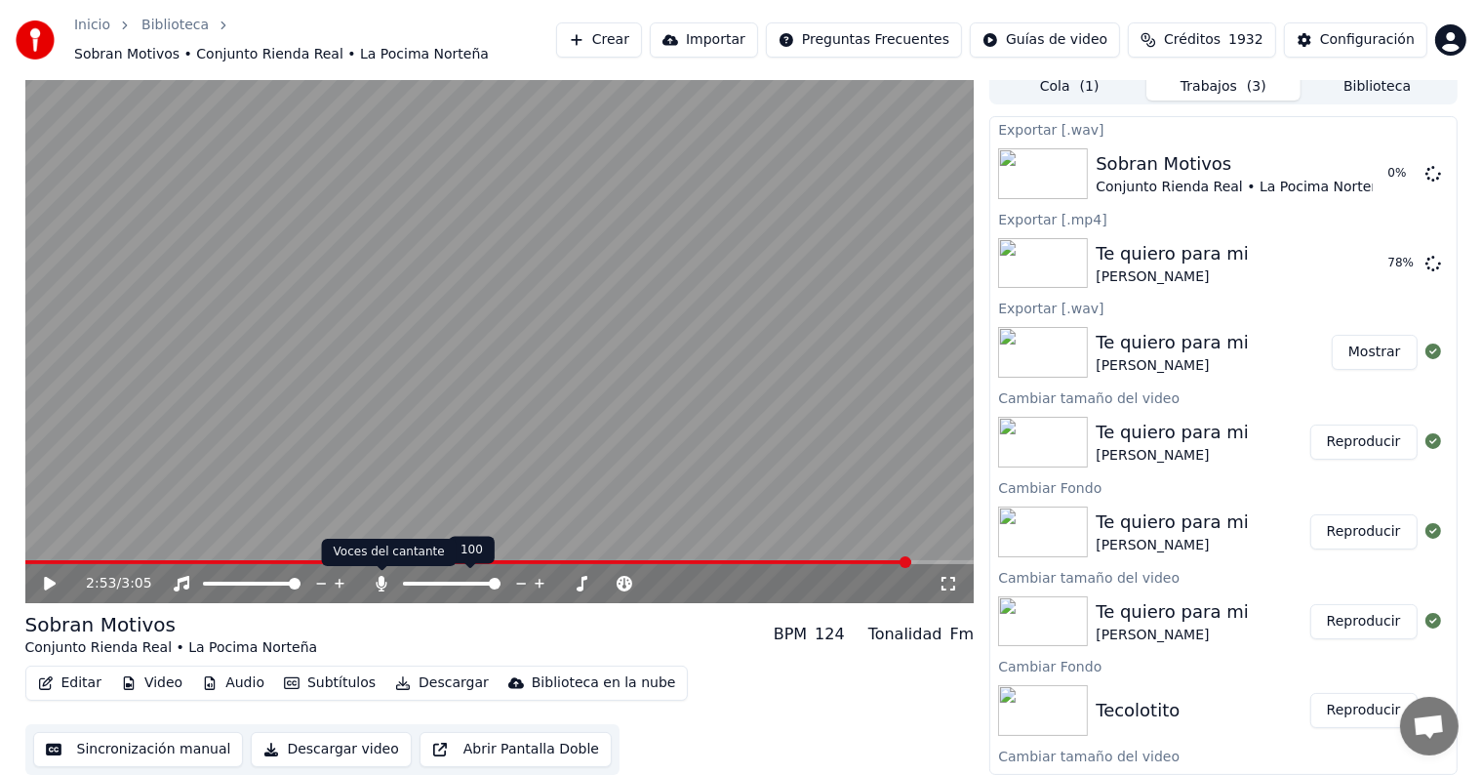
click at [382, 582] on icon at bounding box center [382, 584] width 11 height 16
click at [429, 684] on button "Descargar" at bounding box center [441, 682] width 109 height 27
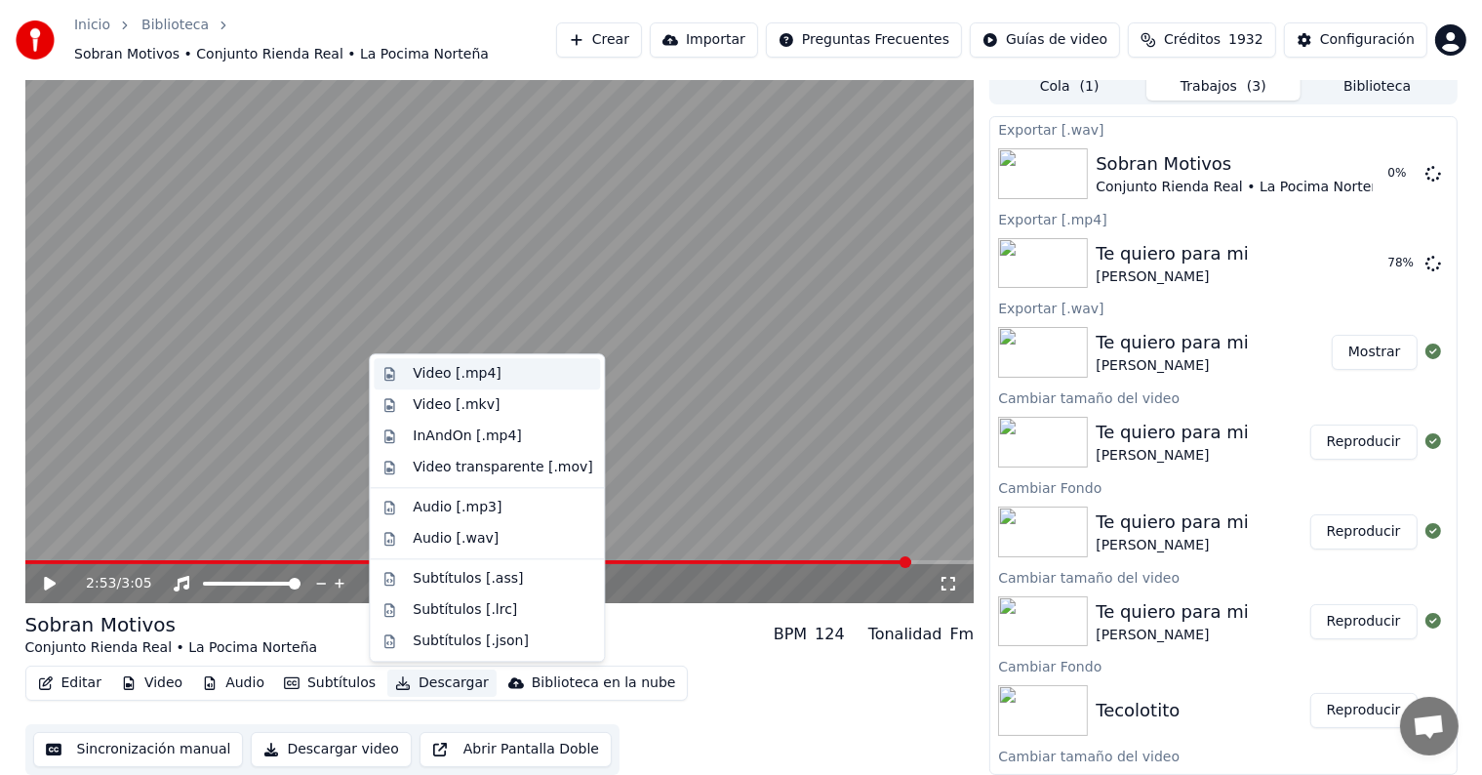
click at [533, 384] on div "Video [.mp4]" at bounding box center [487, 373] width 226 height 31
